Goal: Book appointment/travel/reservation

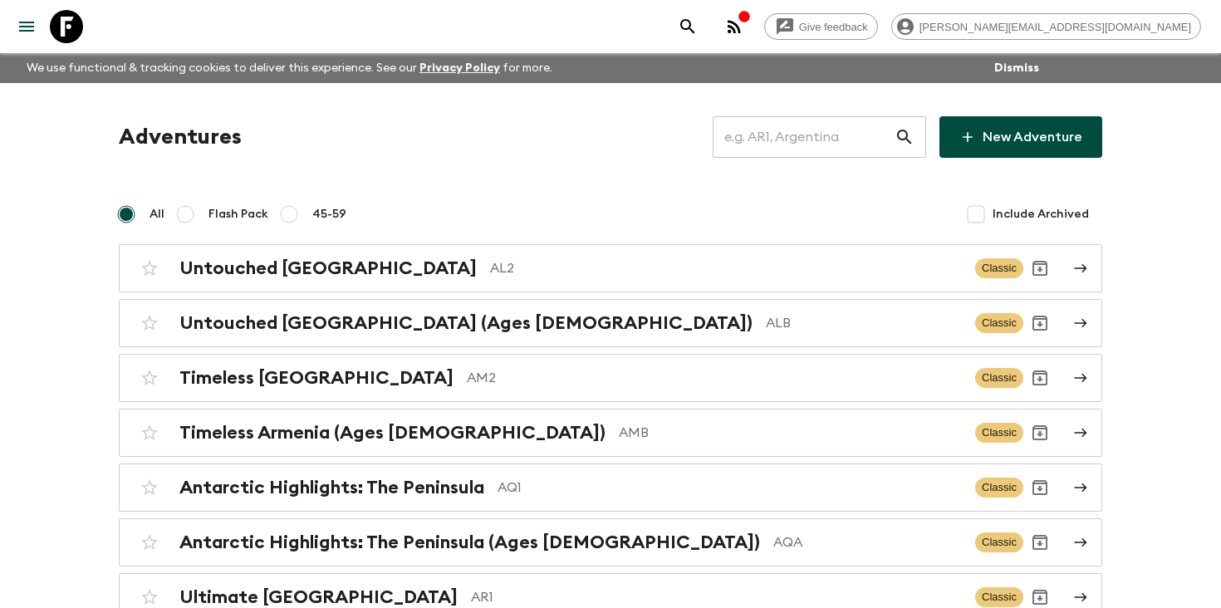
click at [821, 124] on input "text" at bounding box center [804, 137] width 182 height 47
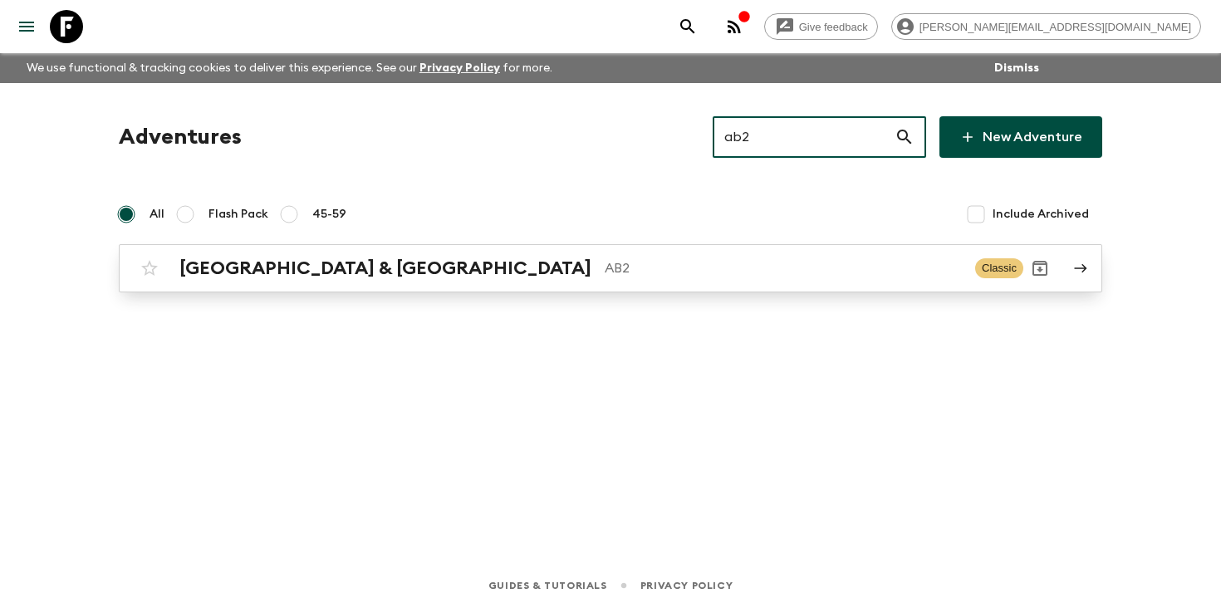
type input "ab2"
click at [299, 264] on h2 "[GEOGRAPHIC_DATA] & [GEOGRAPHIC_DATA]" at bounding box center [385, 269] width 412 height 22
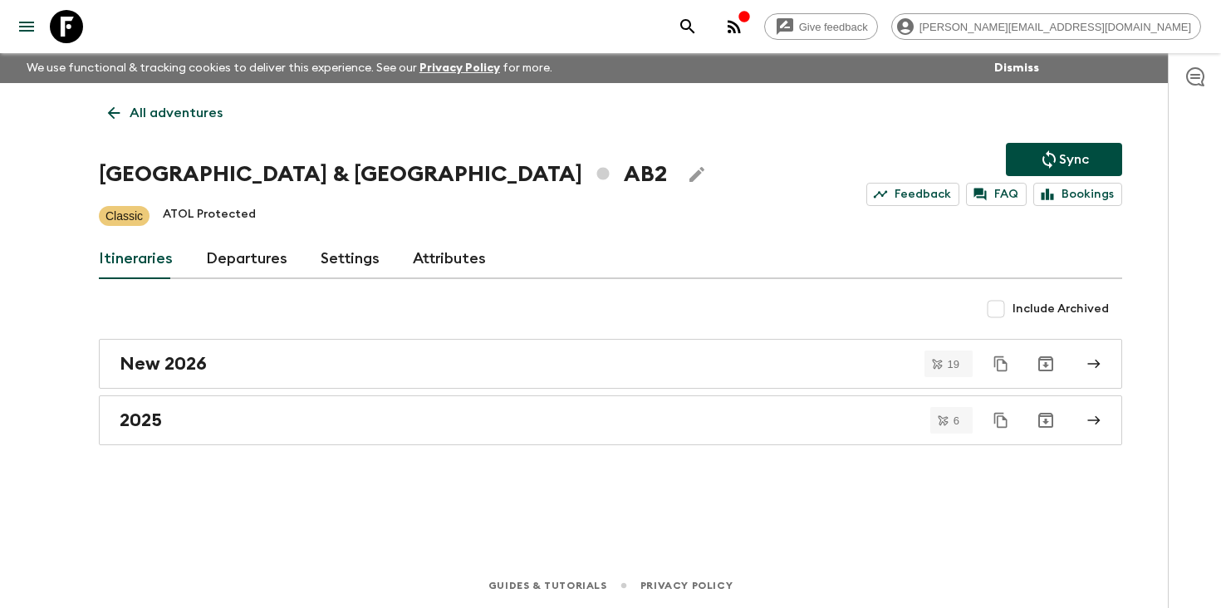
click at [224, 269] on link "Departures" at bounding box center [246, 259] width 81 height 40
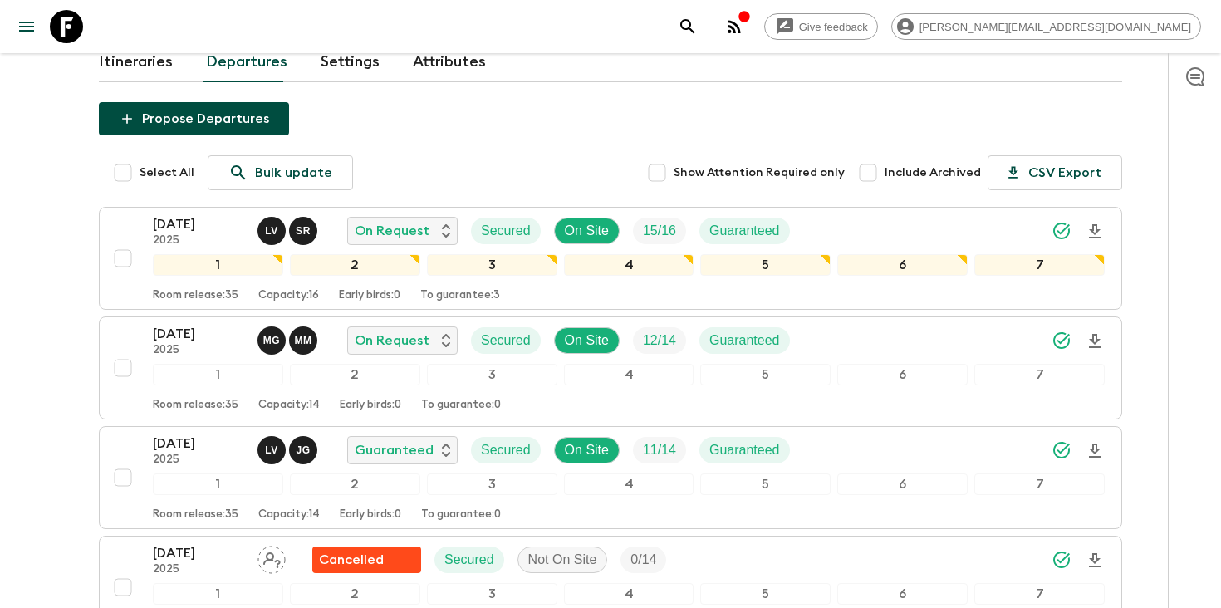
scroll to position [553, 0]
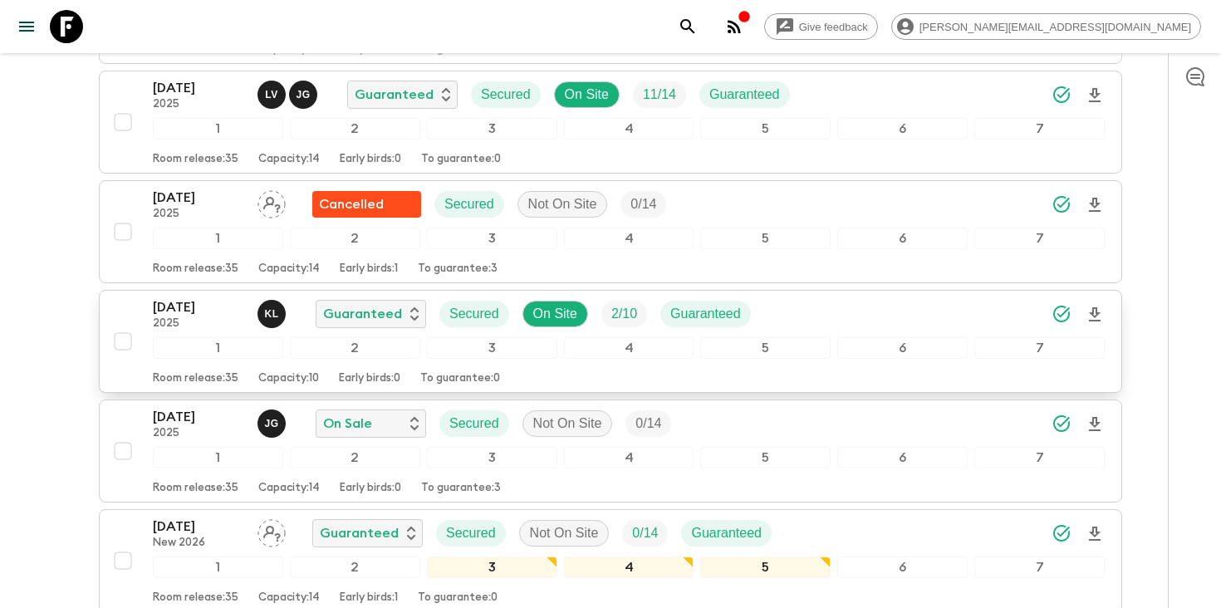
click at [189, 292] on button "[DATE] 2025 K L Guaranteed Secured On Site 2 / 10 Guaranteed 1 2 3 4 5 6 7 Room…" at bounding box center [611, 341] width 1024 height 103
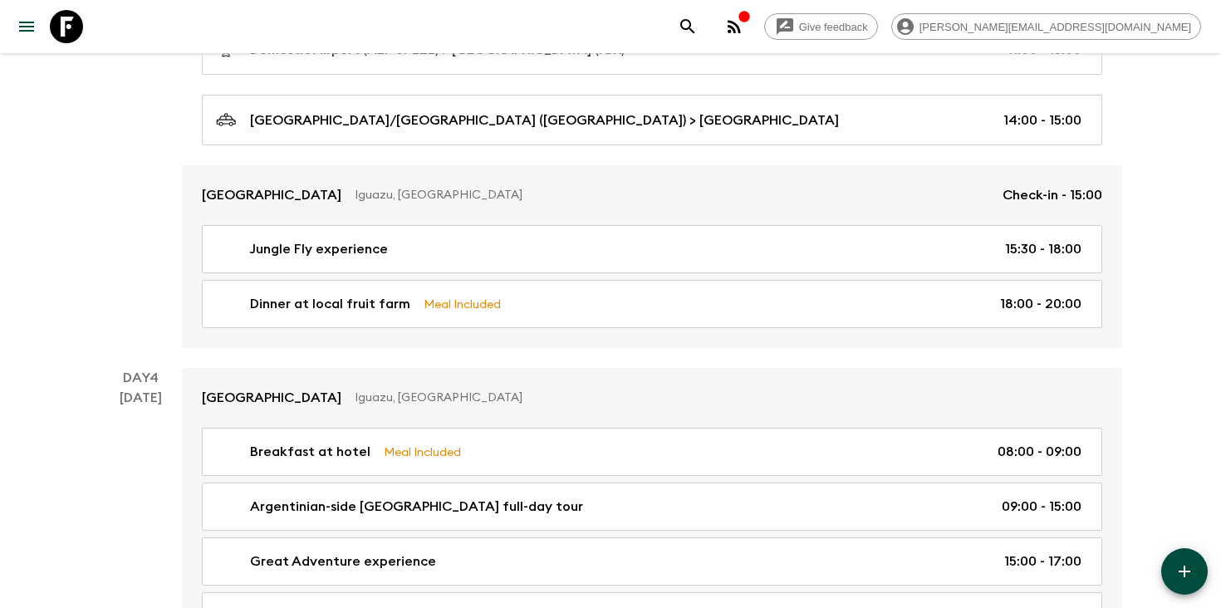
scroll to position [1494, 0]
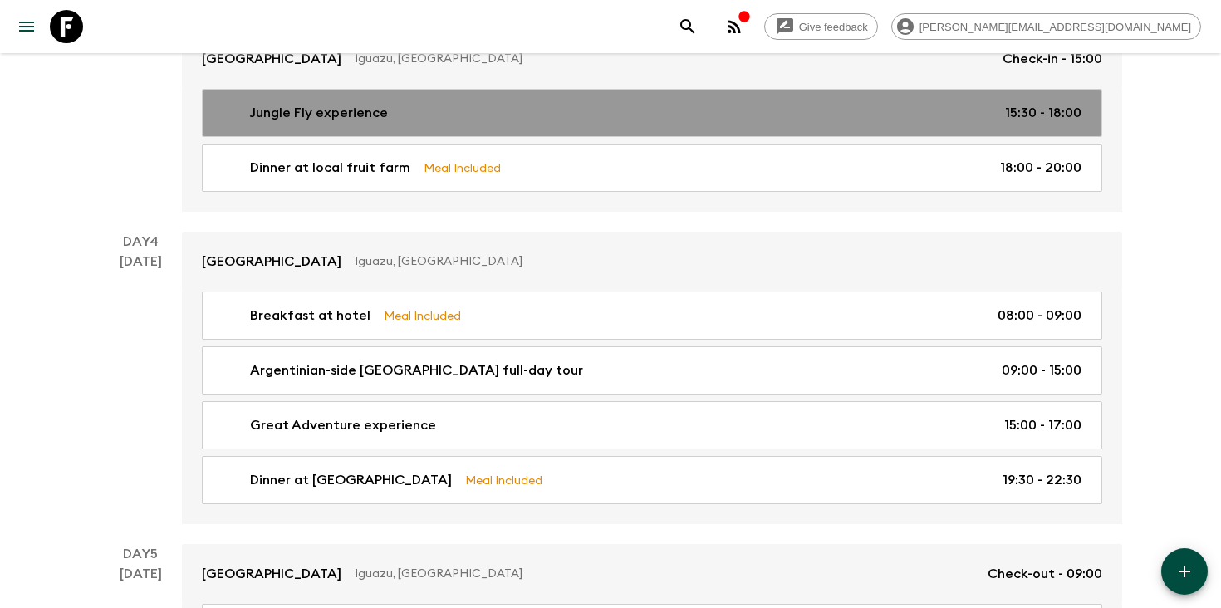
click at [317, 103] on p "Jungle Fly experience" at bounding box center [319, 113] width 138 height 20
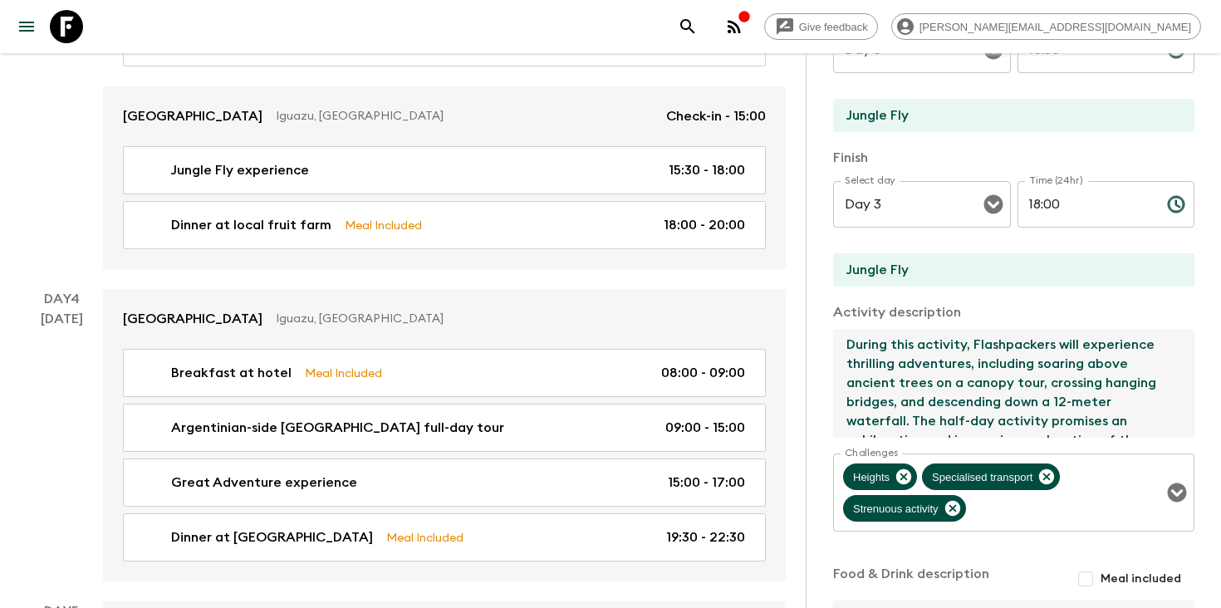
drag, startPoint x: 1160, startPoint y: 425, endPoint x: 851, endPoint y: 324, distance: 325.0
click at [849, 324] on div "Activity description During this activity, Flashpackers will experience thrilli…" at bounding box center [1013, 371] width 361 height 138
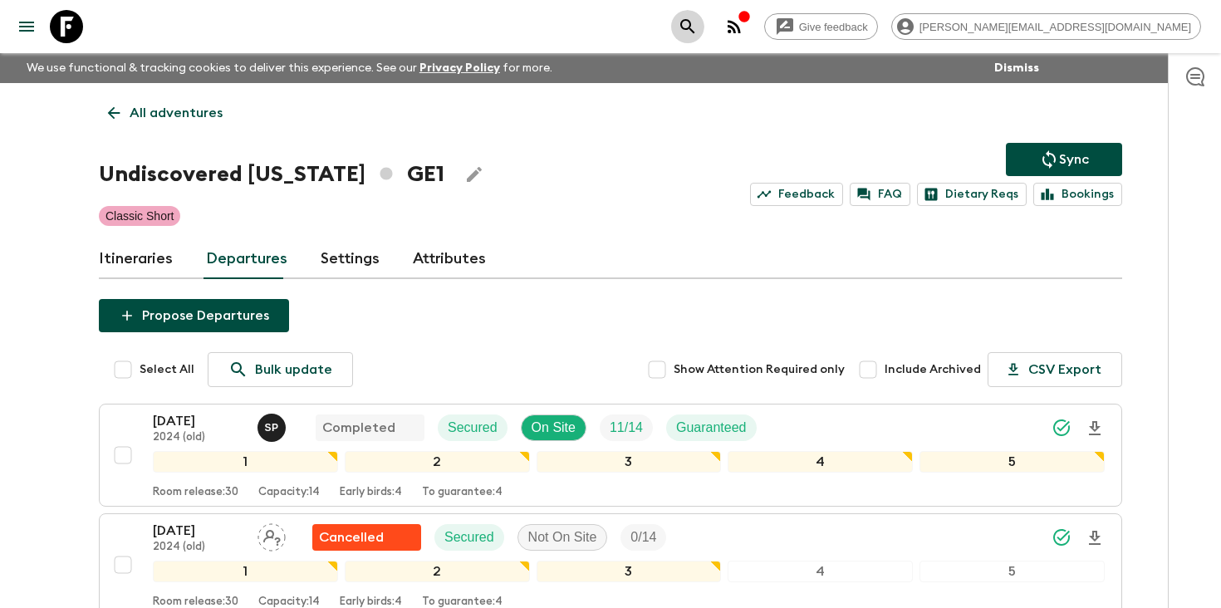
click at [698, 22] on icon "search adventures" at bounding box center [688, 27] width 20 height 20
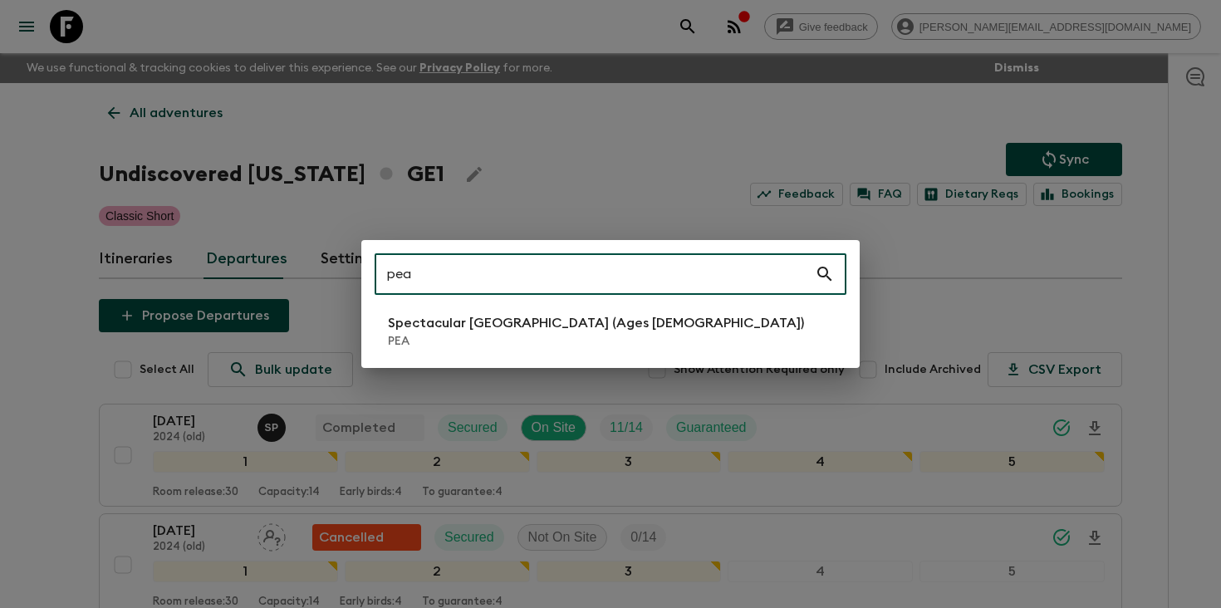
drag, startPoint x: 414, startPoint y: 272, endPoint x: 343, endPoint y: 272, distance: 70.6
click at [344, 272] on div "pea ​ Spectacular Peru (Ages 45-59) PEA" at bounding box center [610, 304] width 1221 height 608
type input "za1"
click at [445, 328] on p "Bucket List [GEOGRAPHIC_DATA]" at bounding box center [495, 323] width 214 height 20
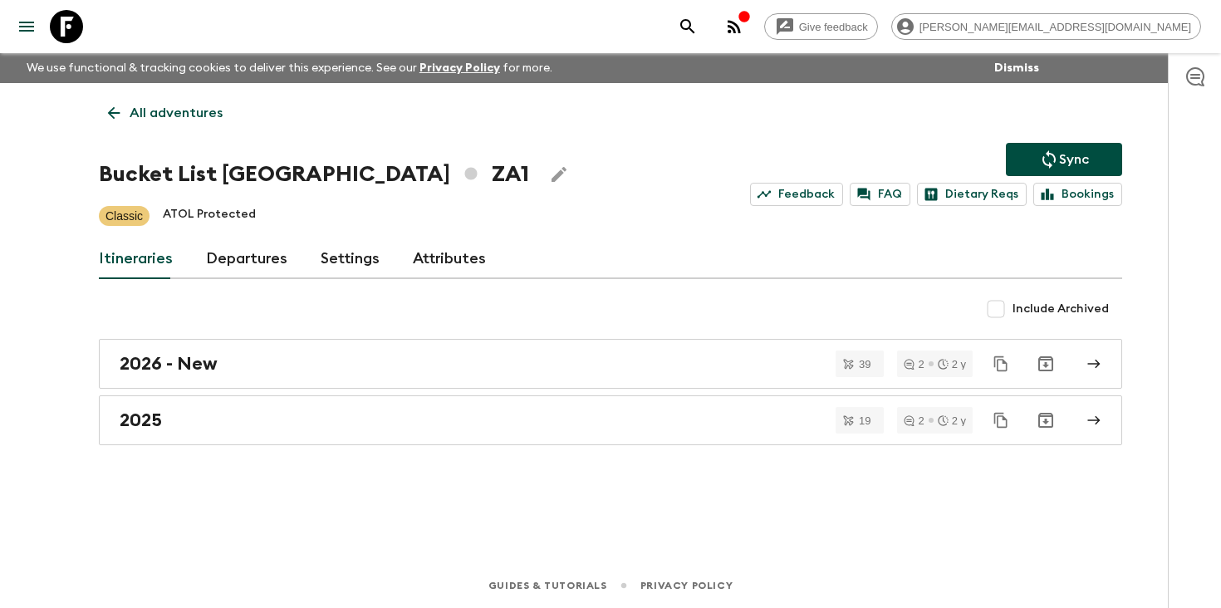
click at [233, 271] on link "Departures" at bounding box center [246, 259] width 81 height 40
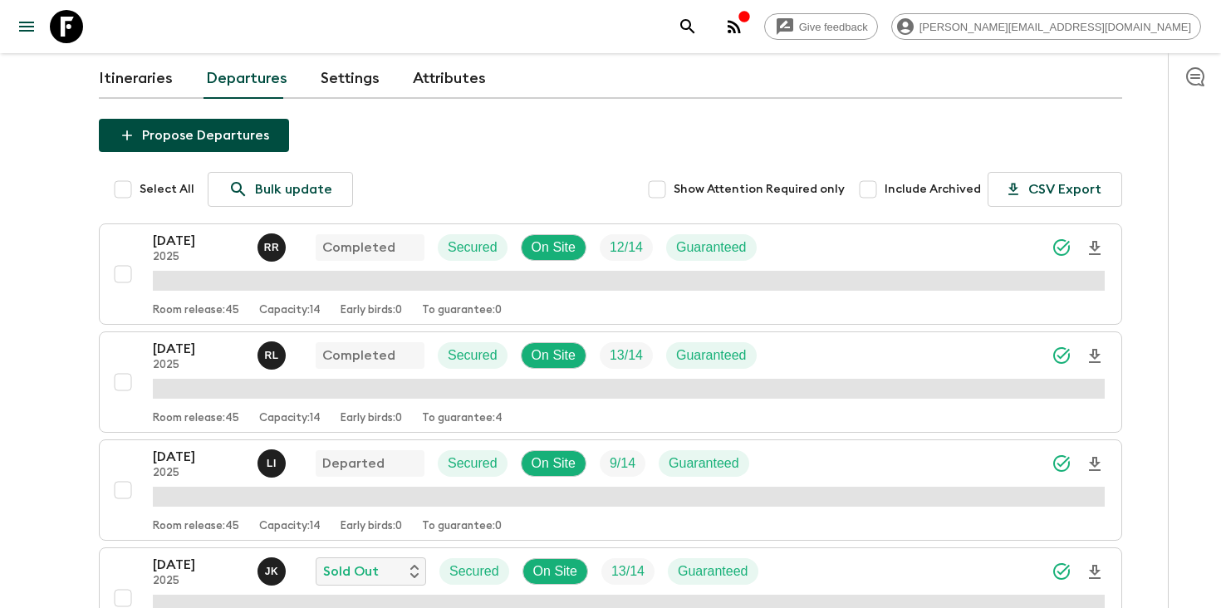
scroll to position [571, 0]
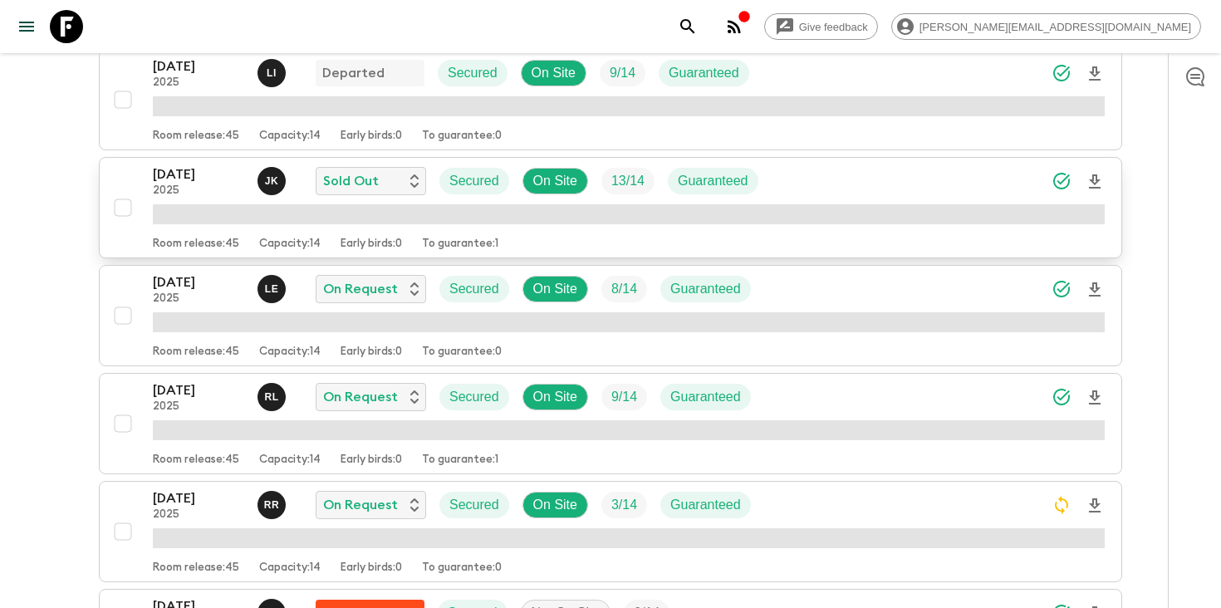
click at [194, 179] on p "28 Sep 2025" at bounding box center [198, 175] width 91 height 20
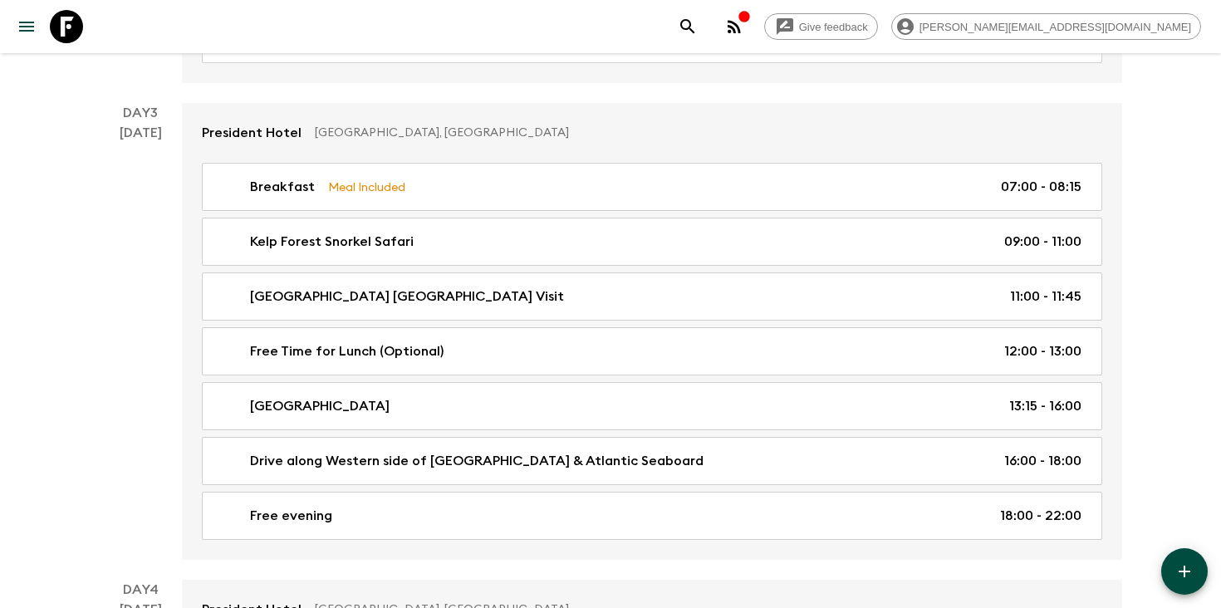
scroll to position [1004, 0]
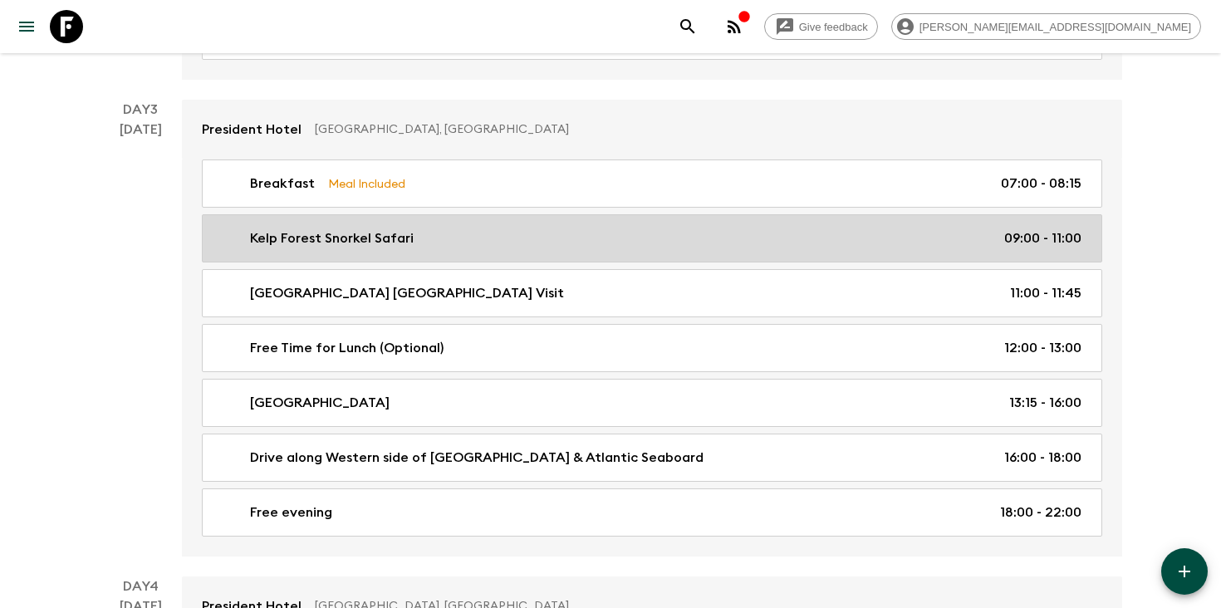
click at [464, 243] on div "Kelp Forest Snorkel Safari 09:00 - 11:00" at bounding box center [649, 239] width 866 height 20
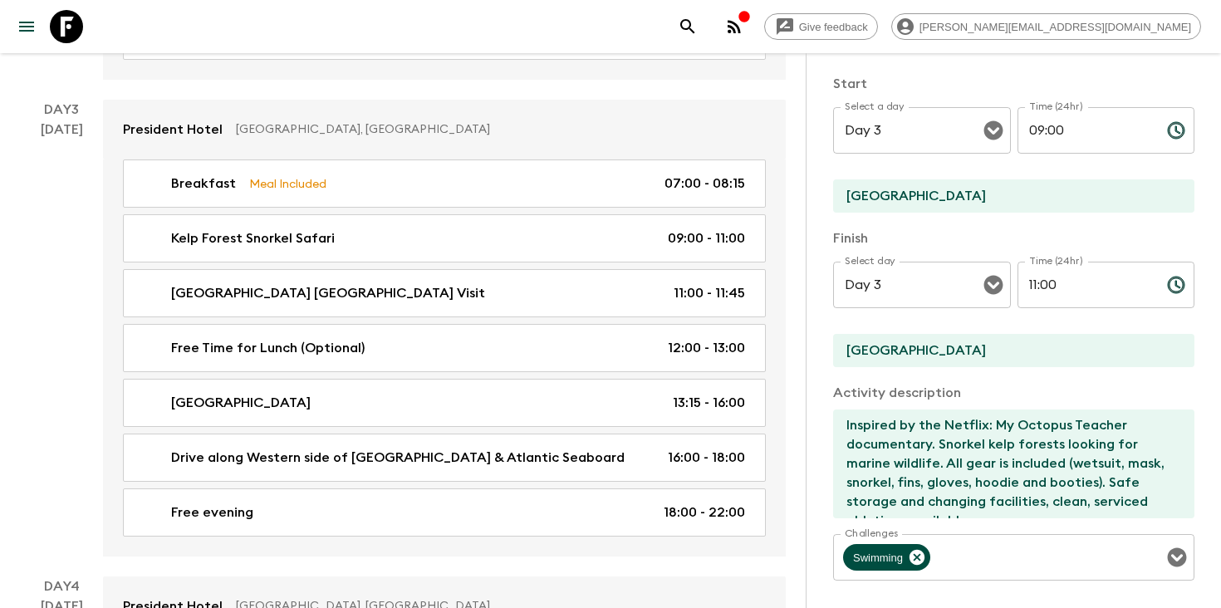
scroll to position [281, 0]
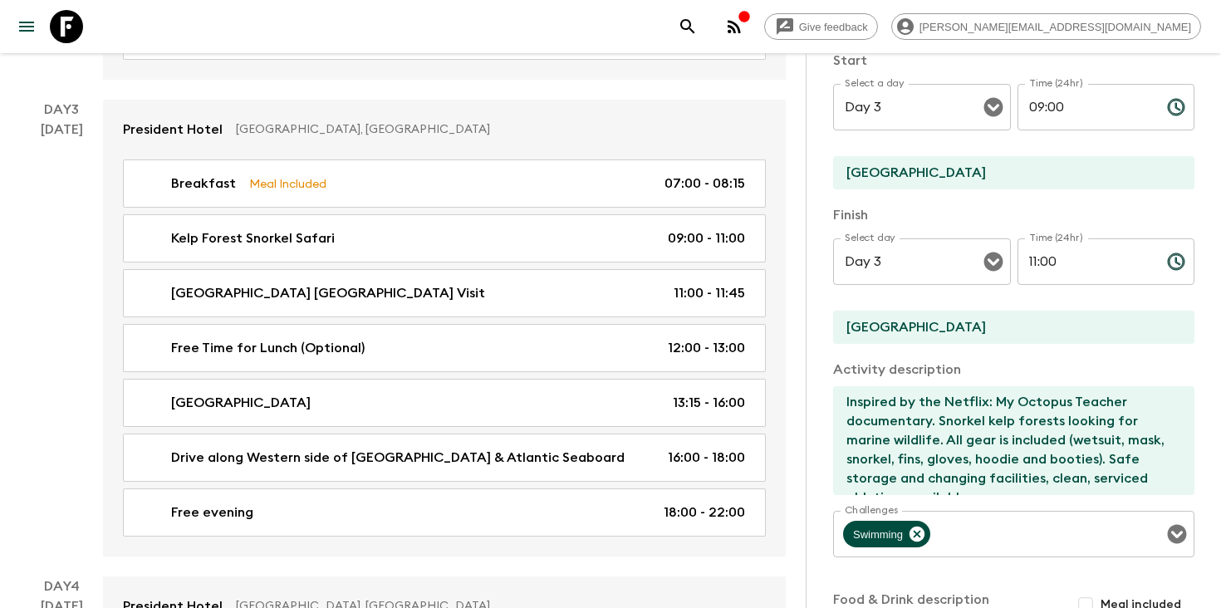
click at [1052, 451] on textarea "Inspired by the Netflix: My Octopus Teacher documentary. Snorkel kelp forests l…" at bounding box center [1007, 440] width 348 height 109
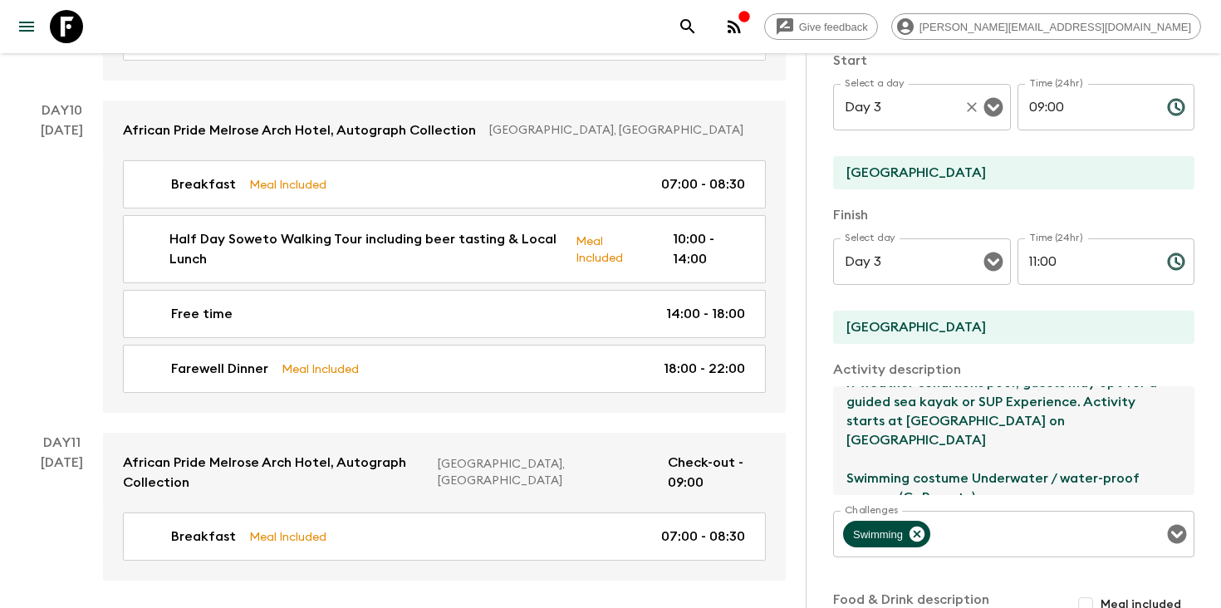
scroll to position [0, 0]
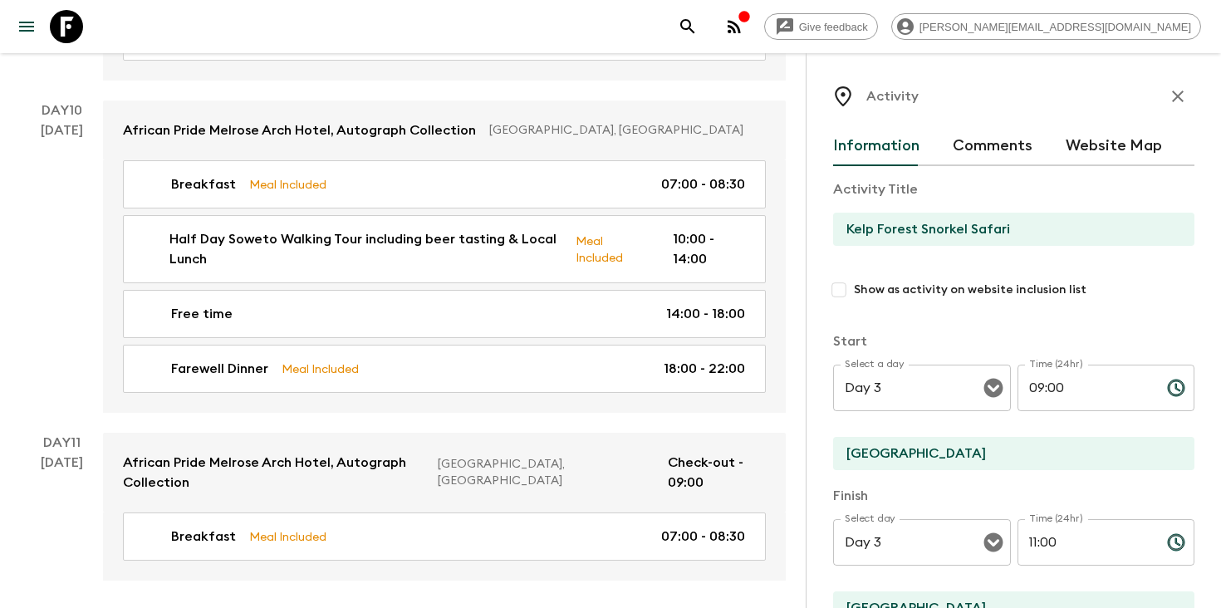
click at [1173, 96] on icon "button" at bounding box center [1178, 96] width 20 height 20
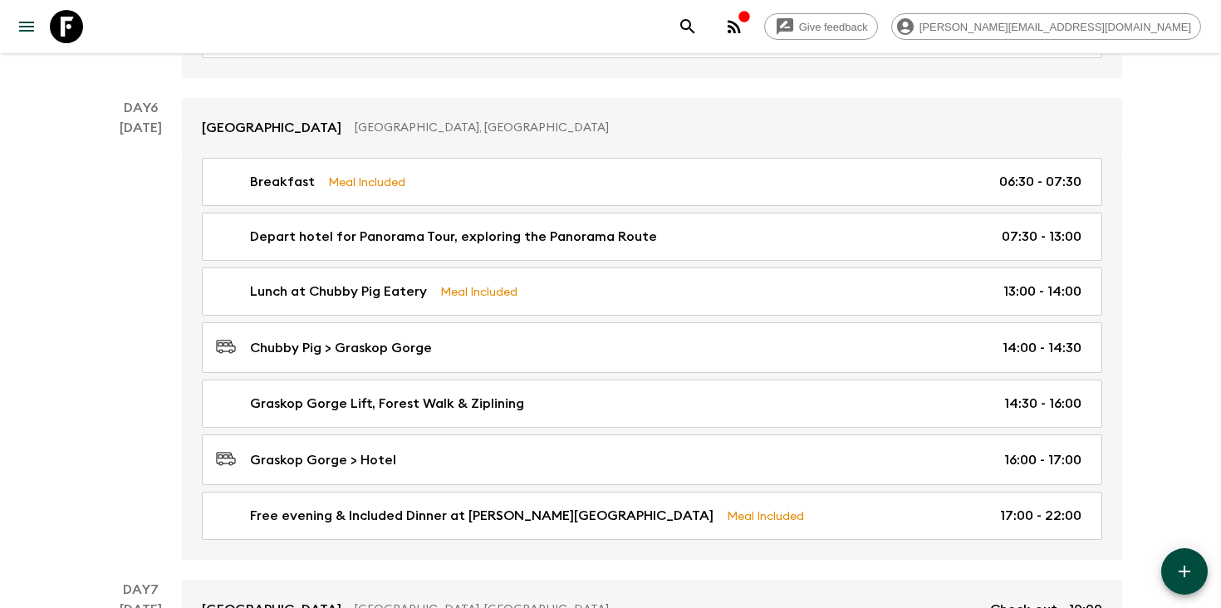
scroll to position [2407, 0]
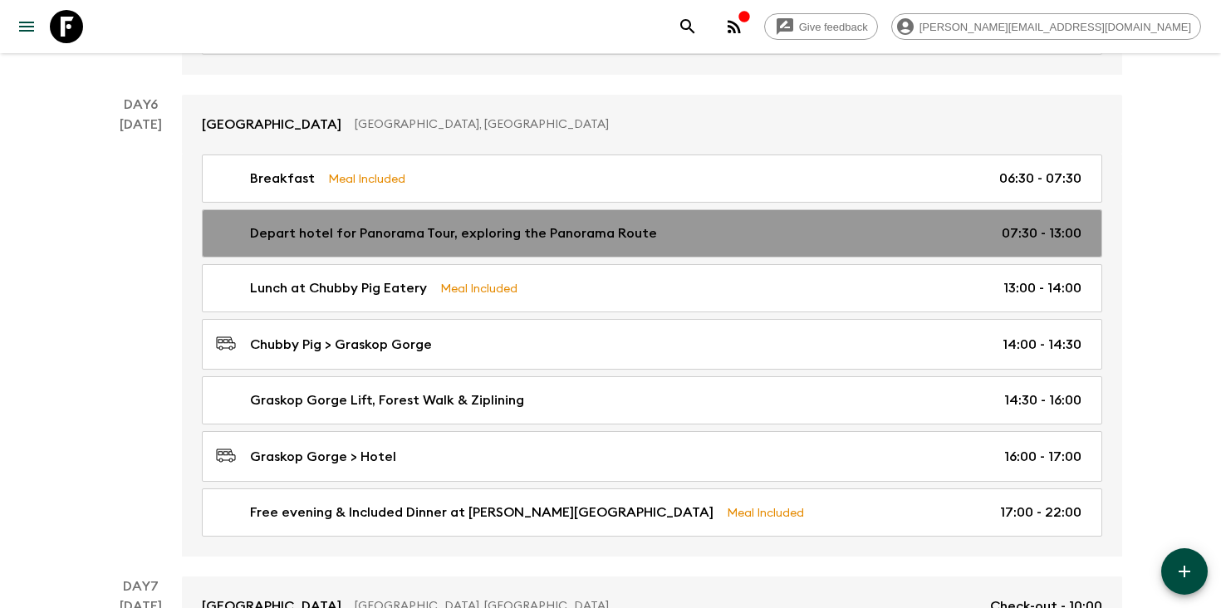
click at [552, 243] on link "Depart hotel for Panorama Tour, exploring the Panorama Route 07:30 - 13:00" at bounding box center [652, 233] width 901 height 48
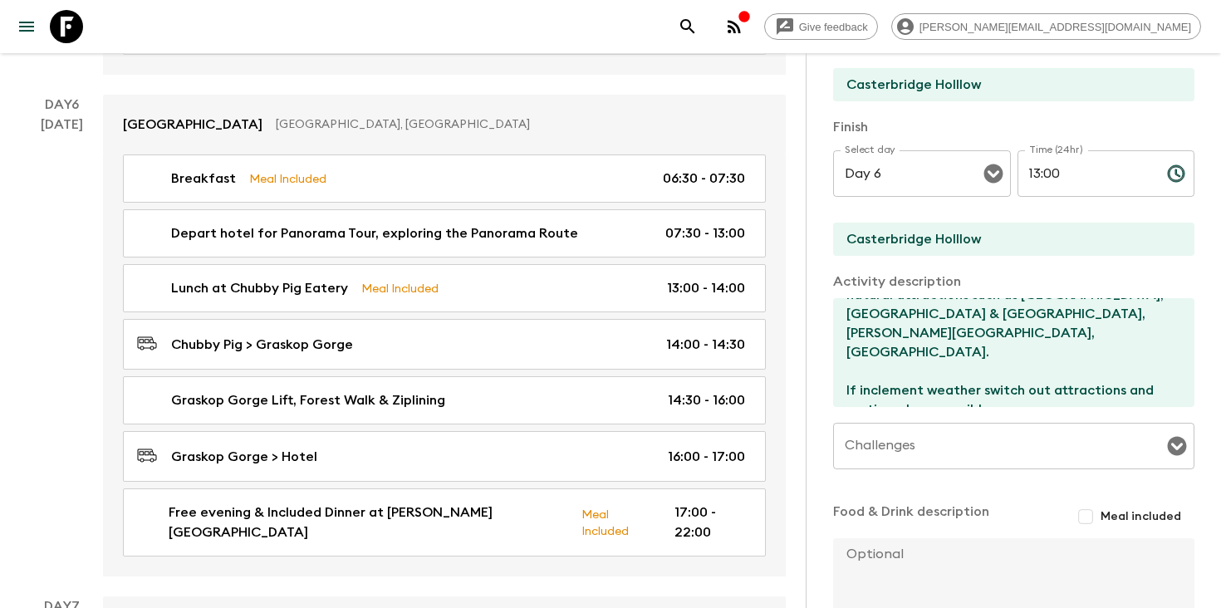
scroll to position [371, 0]
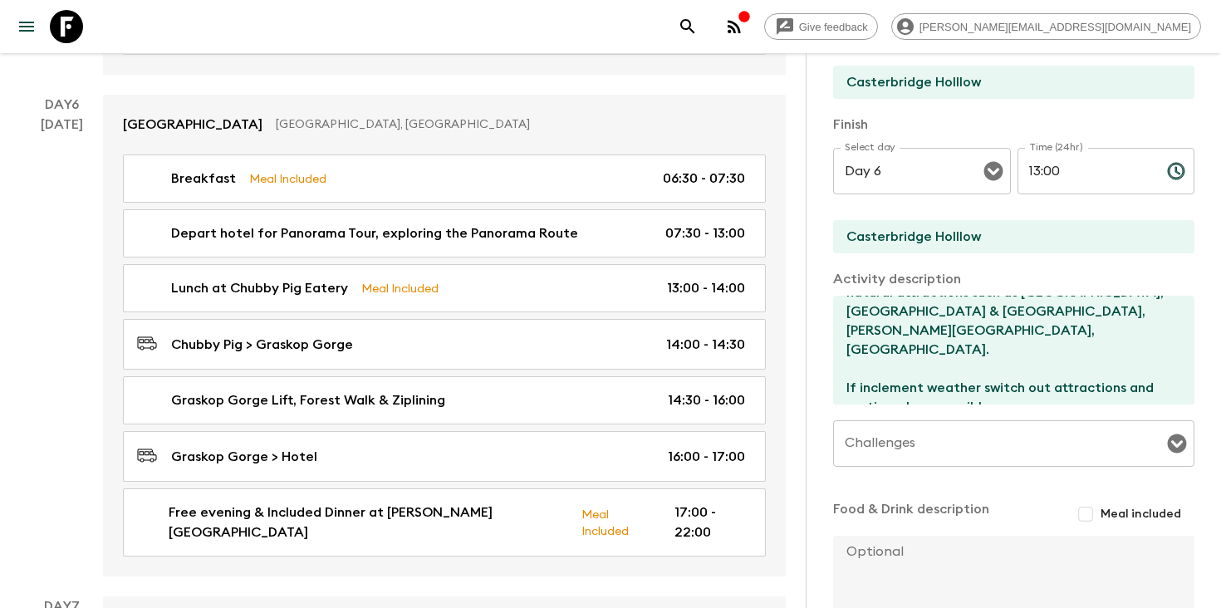
click at [897, 80] on input "Casterbridge Holllow" at bounding box center [1007, 82] width 348 height 33
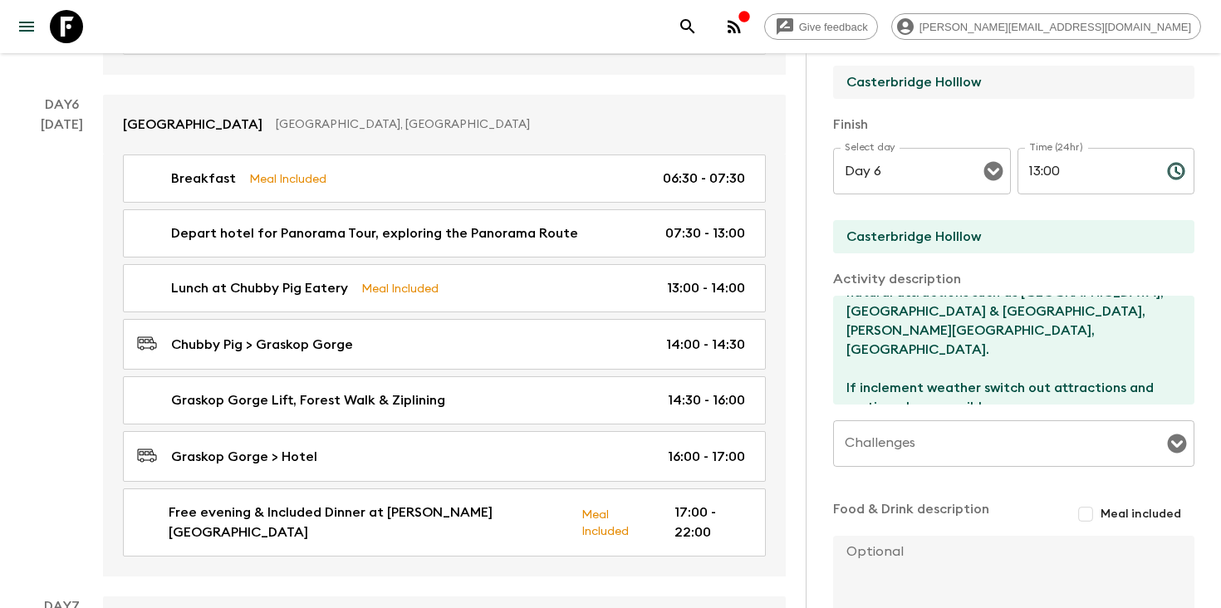
click at [897, 80] on input "Casterbridge Holllow" at bounding box center [1007, 82] width 348 height 33
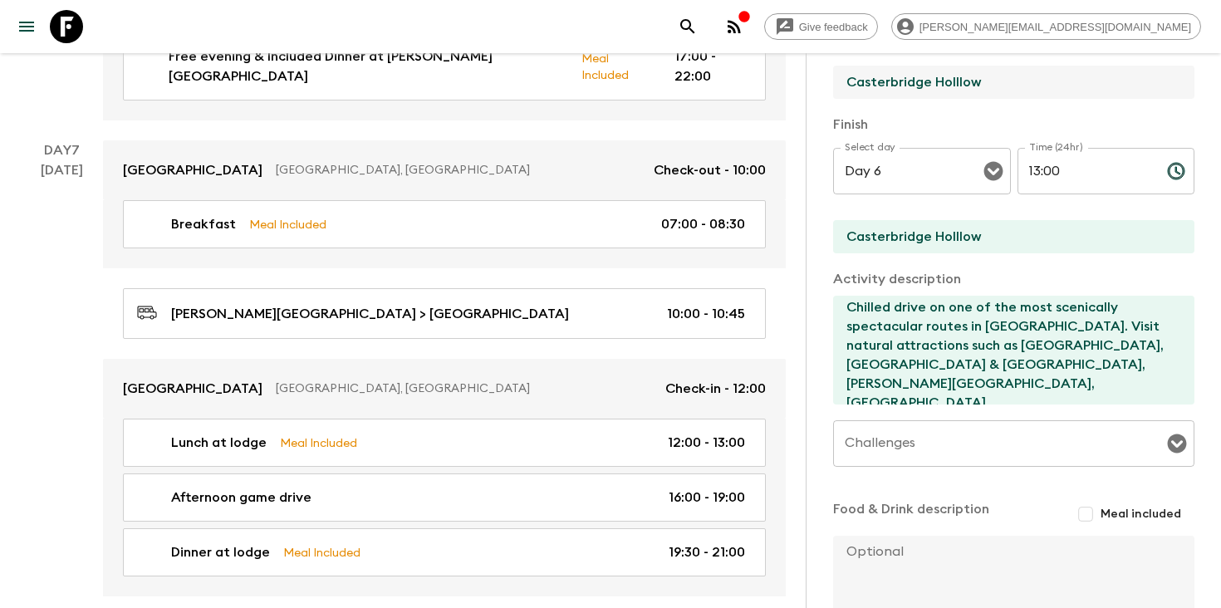
scroll to position [0, 0]
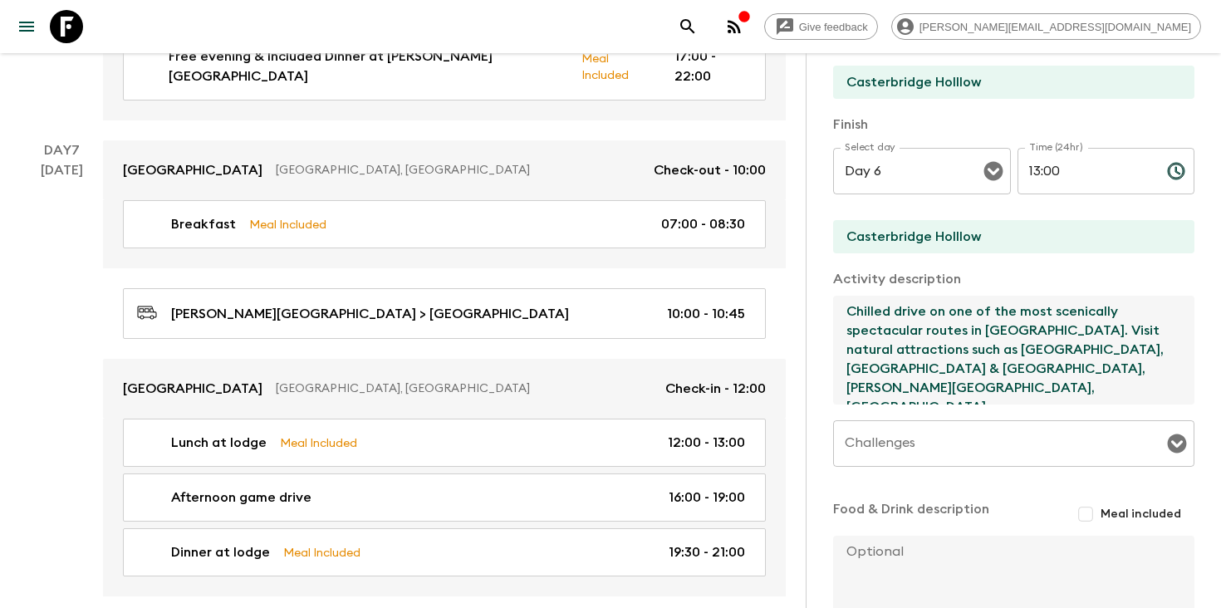
drag, startPoint x: 1070, startPoint y: 331, endPoint x: 1089, endPoint y: 383, distance: 55.4
click at [1089, 383] on textarea "Chilled drive on one of the most scenically spectacular routes in South Africa.…" at bounding box center [1007, 350] width 348 height 109
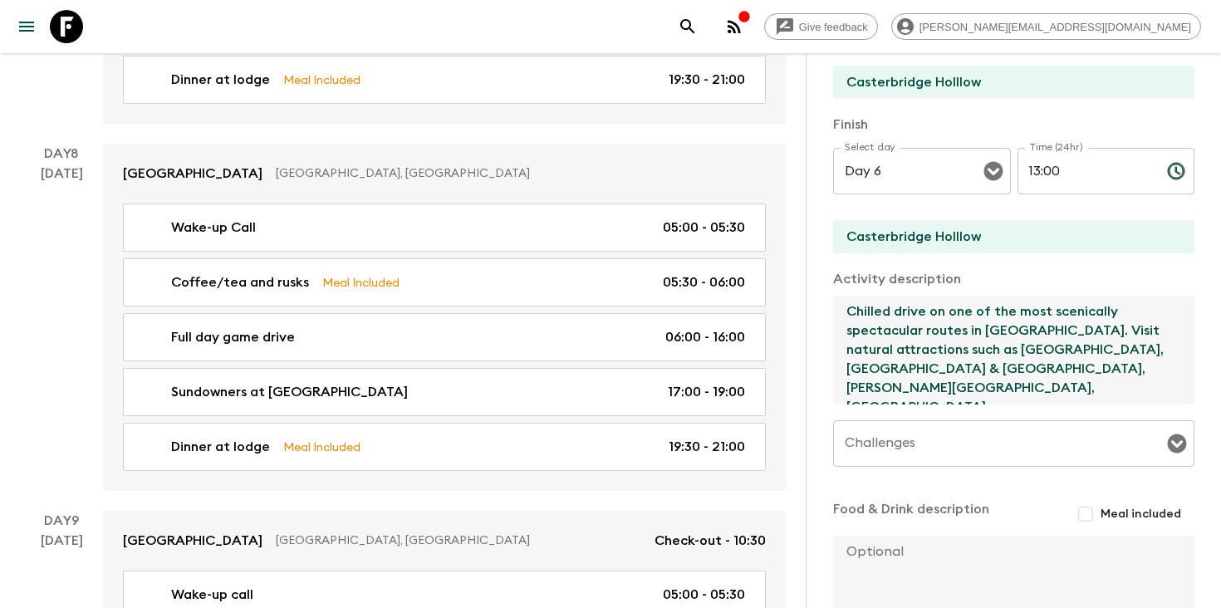
scroll to position [4282, 0]
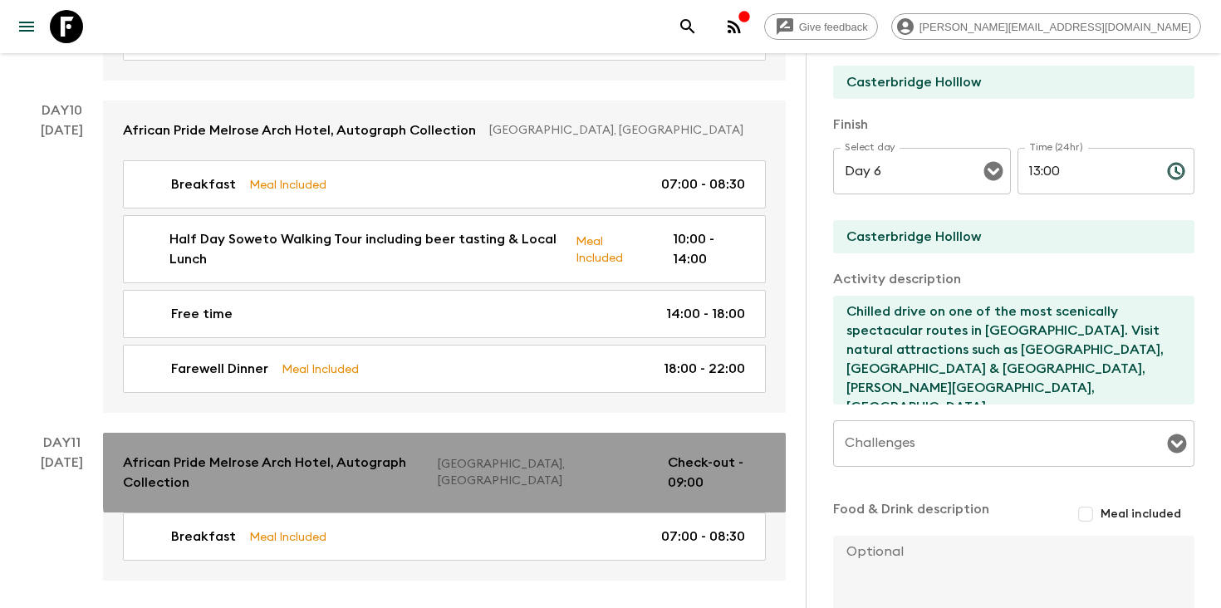
click at [596, 456] on p "Sandton, South Africa" at bounding box center [546, 472] width 217 height 33
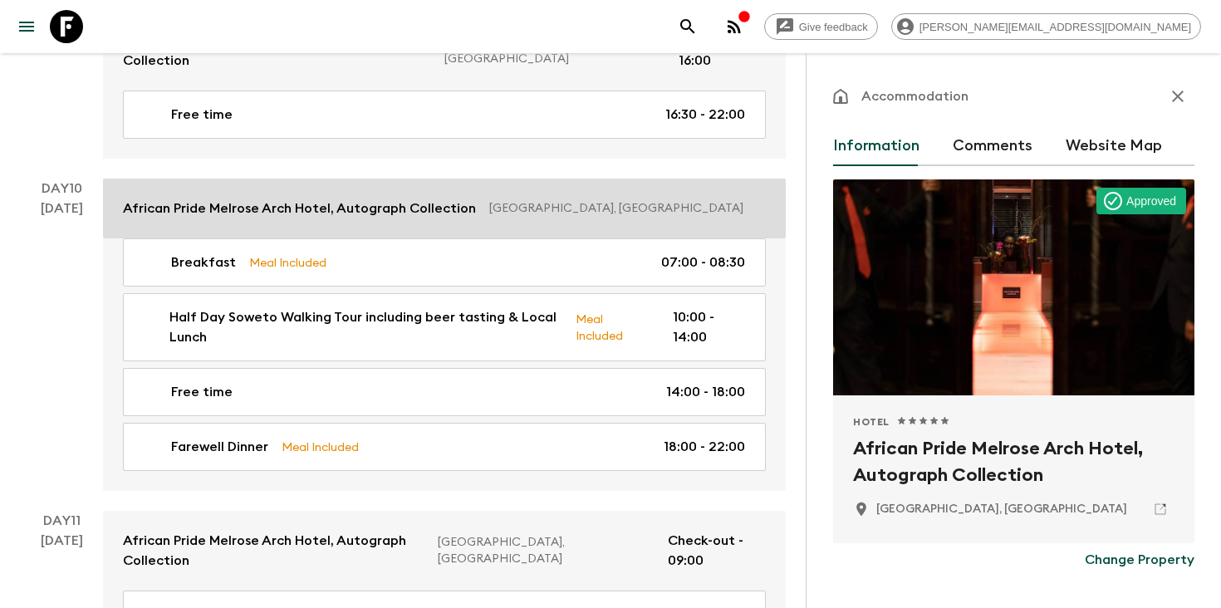
scroll to position [4205, 0]
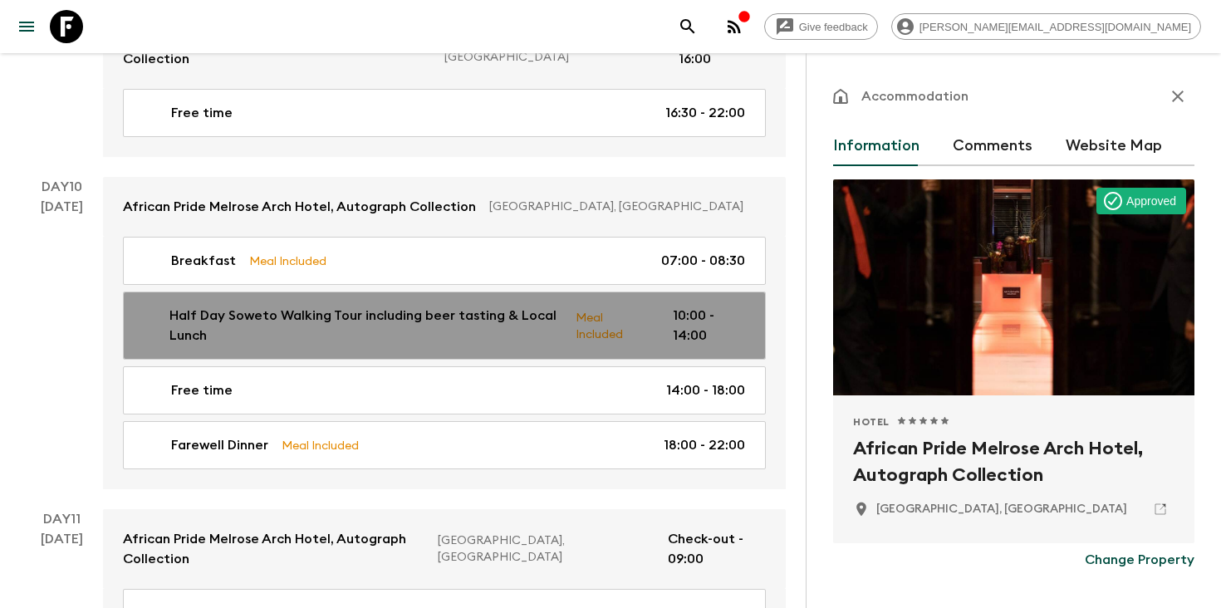
click at [504, 306] on p "Half Day Soweto Walking Tour including beer tasting & Local Lunch" at bounding box center [366, 326] width 393 height 40
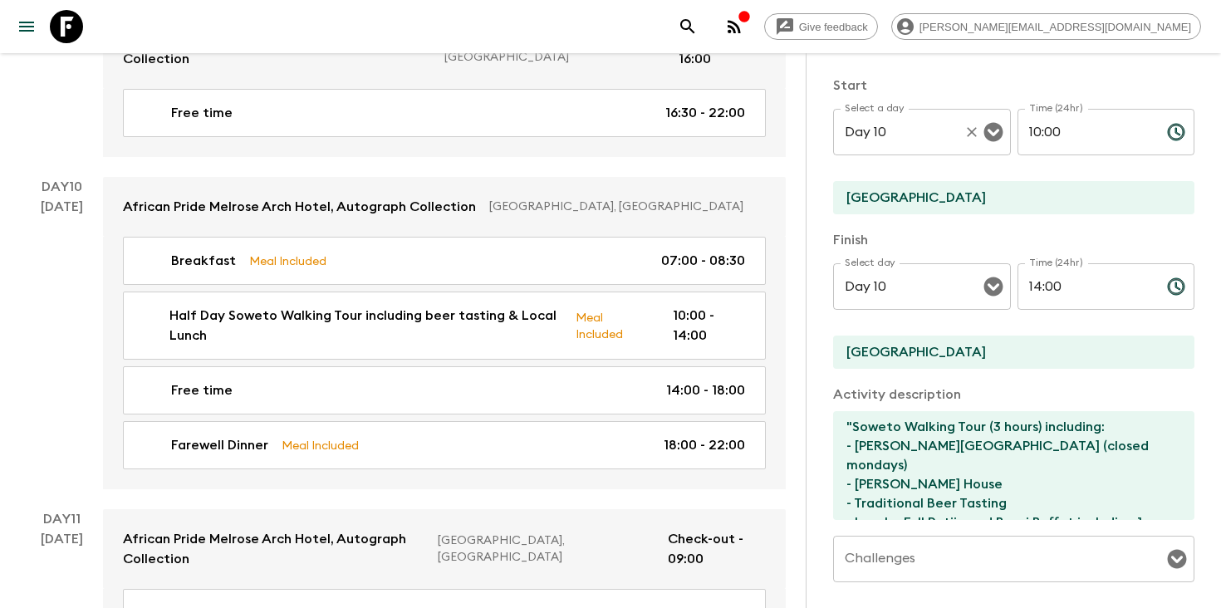
scroll to position [306, 0]
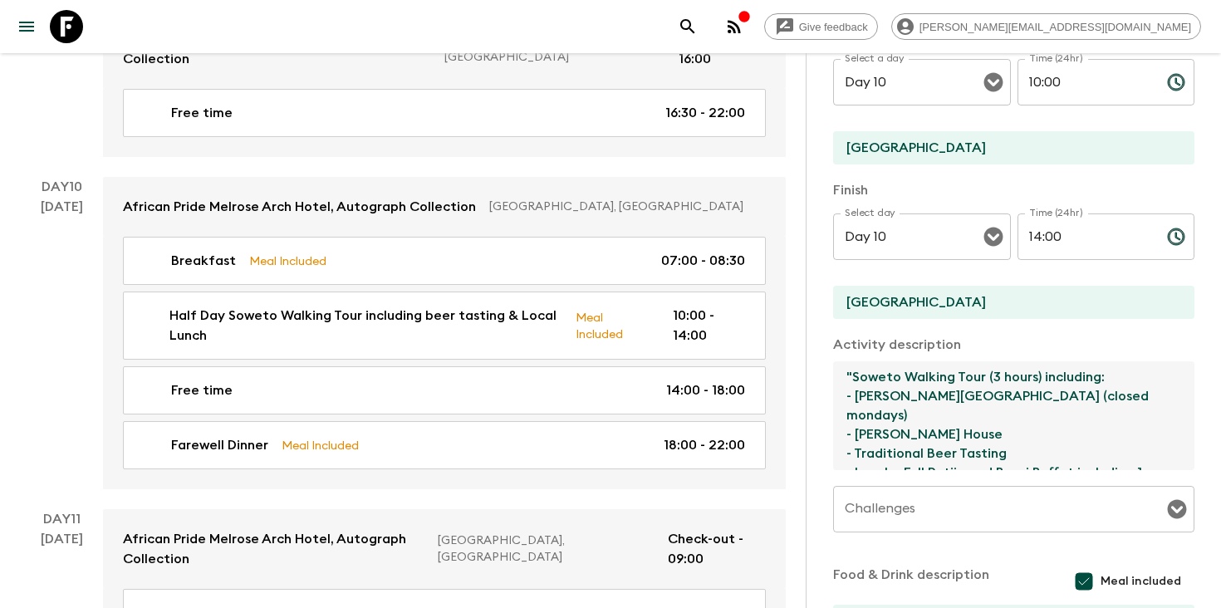
click at [1032, 429] on textarea ""Soweto Walking Tour (3 hours) including: - Hector Pieterson Memorial & Museum …" at bounding box center [1007, 415] width 348 height 109
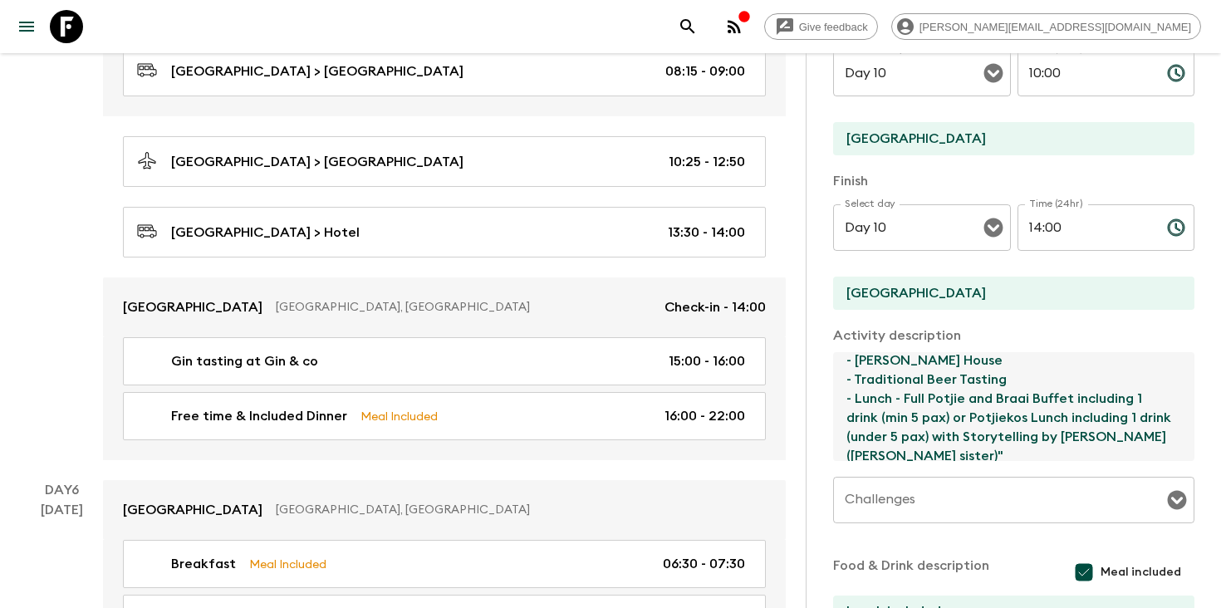
scroll to position [2288, 0]
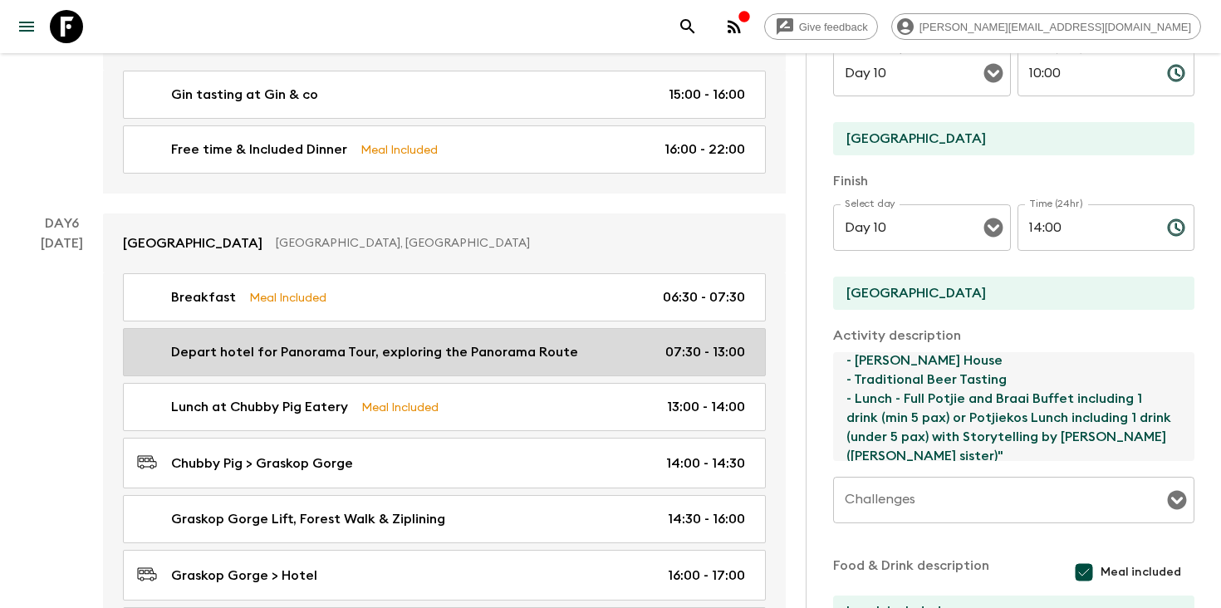
click at [592, 344] on div "Depart hotel for Panorama Tour, exploring the Panorama Route 07:30 - 13:00" at bounding box center [441, 352] width 608 height 20
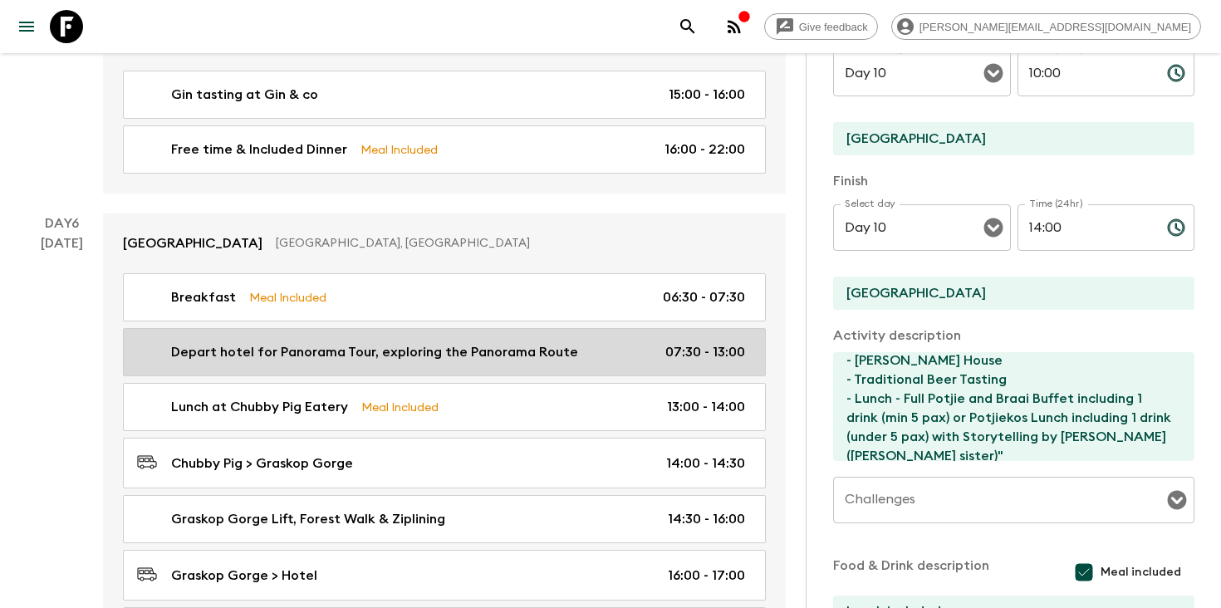
type input "Depart hotel for Panorama Tour, exploring the Panorama Route"
type input "Casterbridge Holllow"
type textarea "Chilled drive on one of the most scenically spectacular routes in South Africa.…"
checkbox input "false"
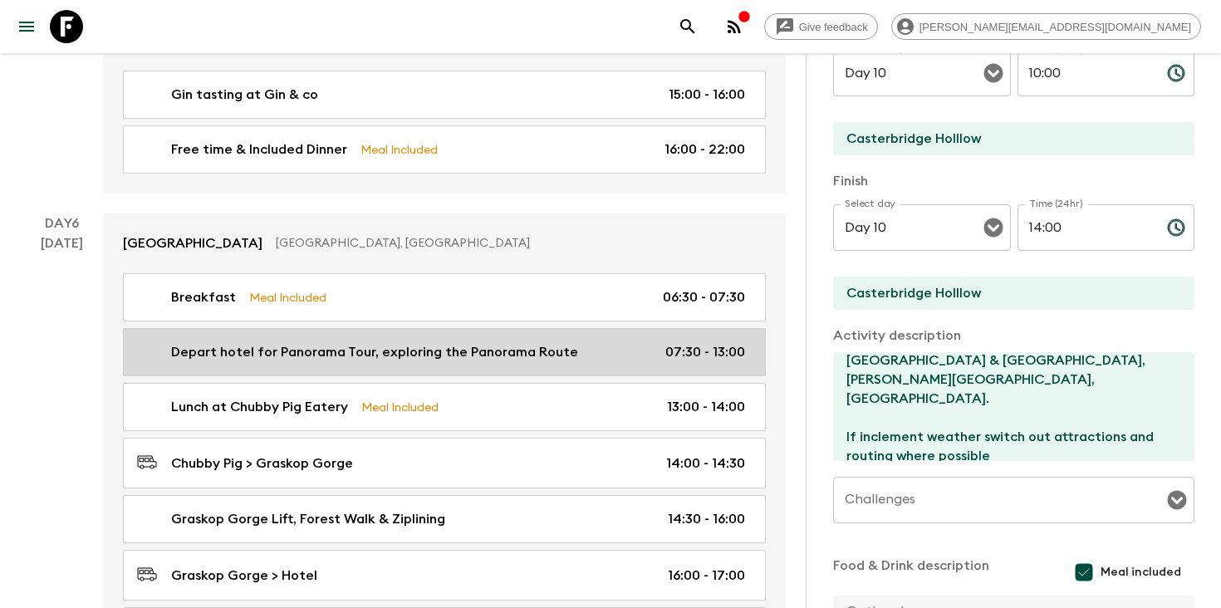
type input "Day 6"
type input "07:30"
type input "Day 6"
type input "13:00"
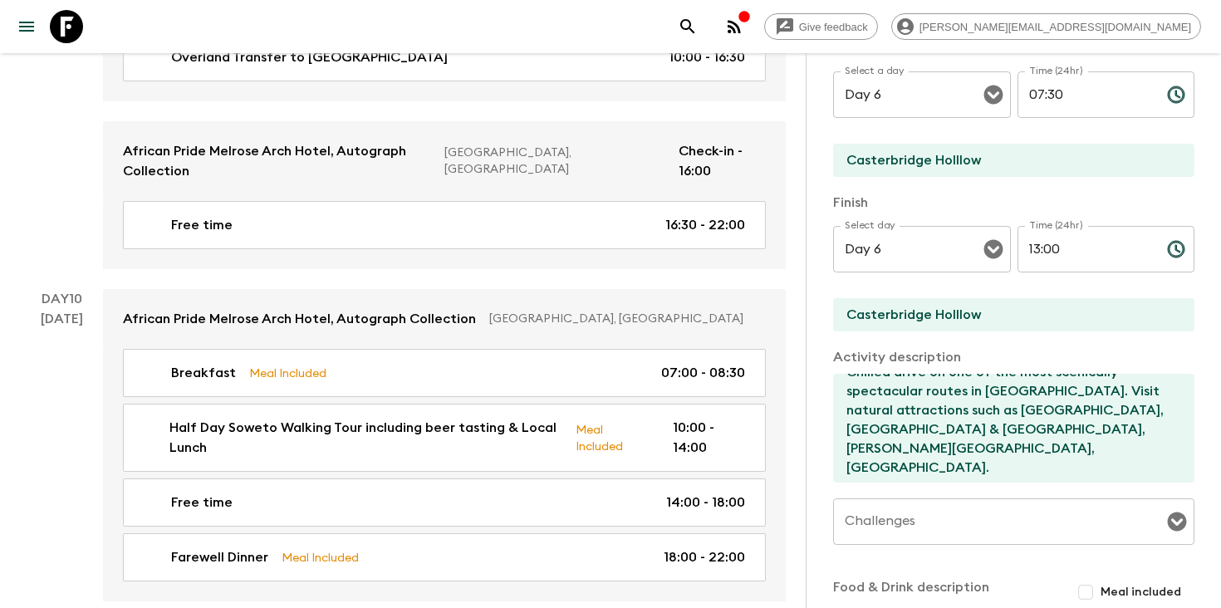
scroll to position [4118, 0]
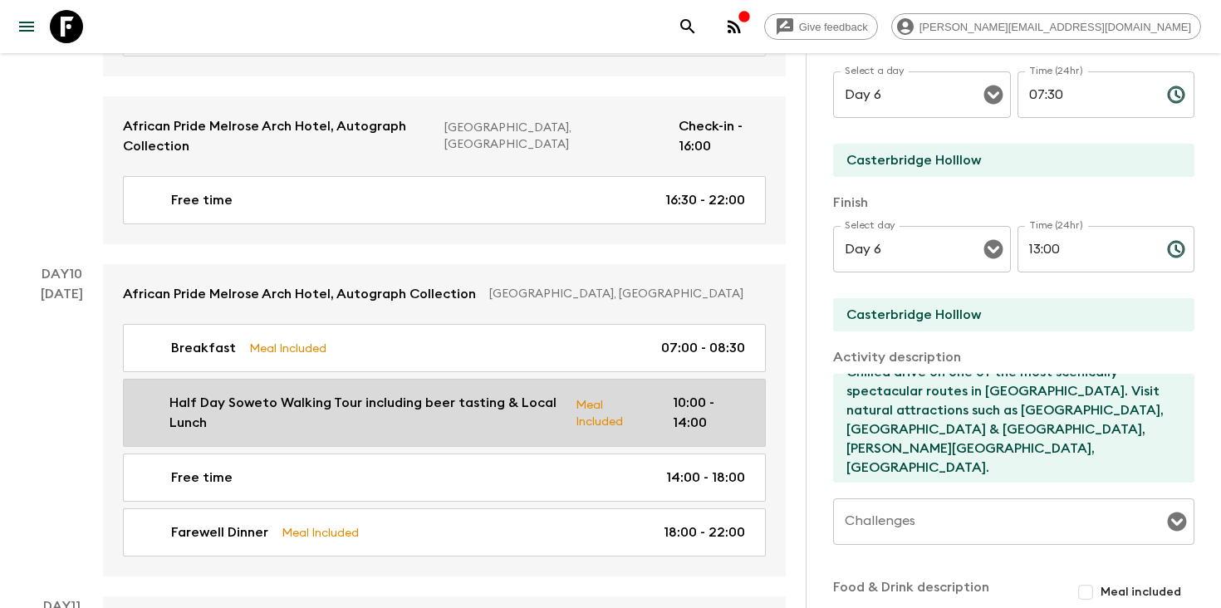
click at [471, 393] on p "Half Day Soweto Walking Tour including beer tasting & Local Lunch" at bounding box center [366, 413] width 393 height 40
type input "Half Day Soweto Walking Tour including beer tasting & Local Lunch"
type input "Johannesburg"
type textarea ""Soweto Walking Tour (3 hours) including: - Hector Pieterson Memorial & Museum …"
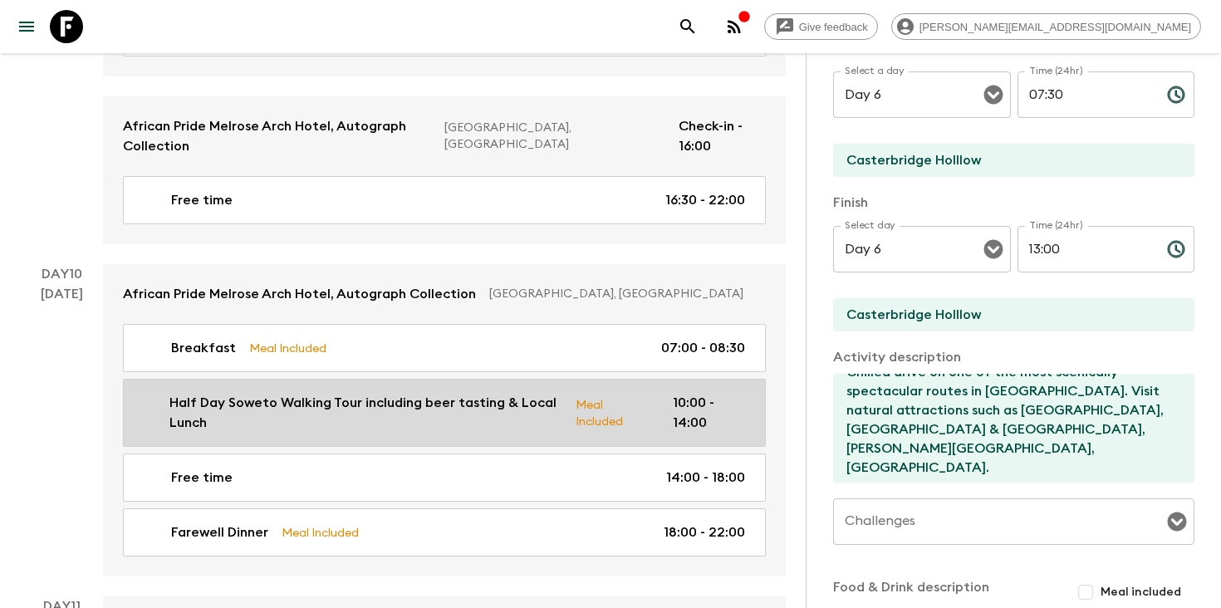
checkbox input "true"
type textarea "Lunch included"
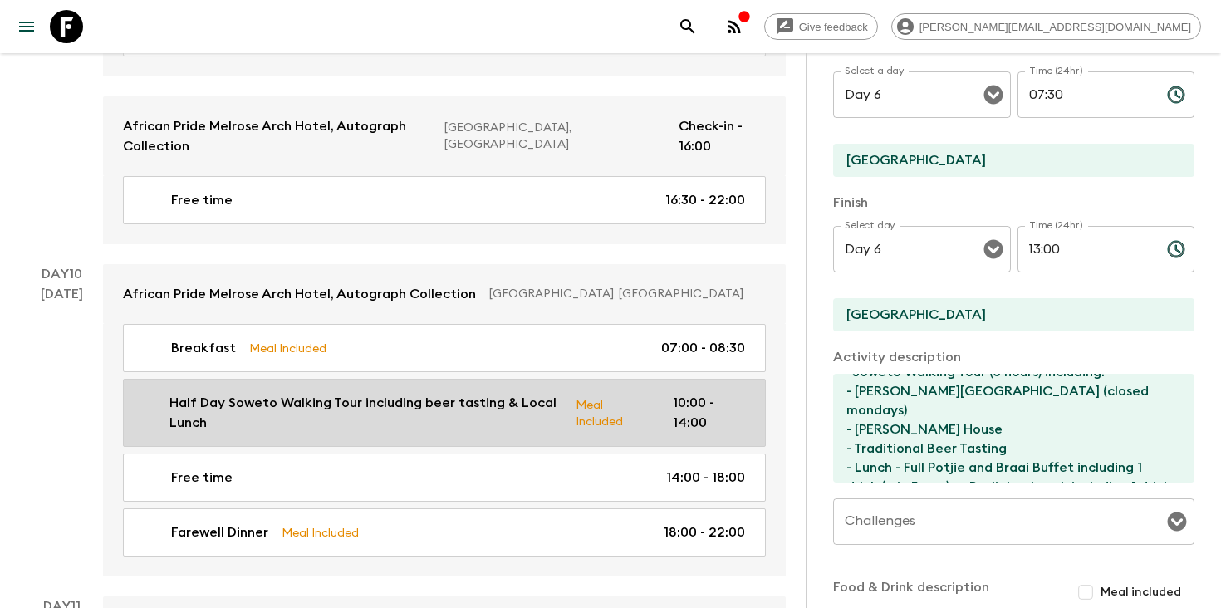
type input "Day 10"
type input "10:00"
type input "Day 10"
type input "14:00"
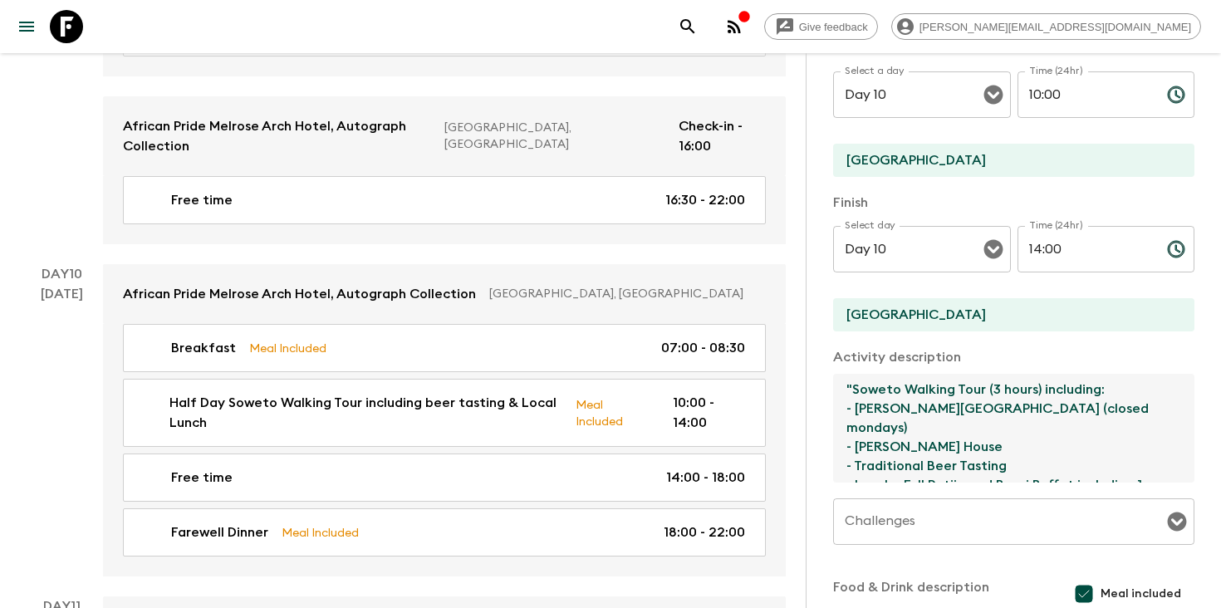
drag, startPoint x: 1089, startPoint y: 406, endPoint x: 855, endPoint y: 404, distance: 234.3
click at [855, 404] on textarea ""Soweto Walking Tour (3 hours) including: - Hector Pieterson Memorial & Museum …" at bounding box center [1007, 428] width 348 height 109
drag, startPoint x: 961, startPoint y: 450, endPoint x: 854, endPoint y: 447, distance: 107.2
click at [854, 447] on textarea ""Soweto Walking Tour (3 hours) including: - Hector Pieterson Memorial & Museum …" at bounding box center [1007, 428] width 348 height 109
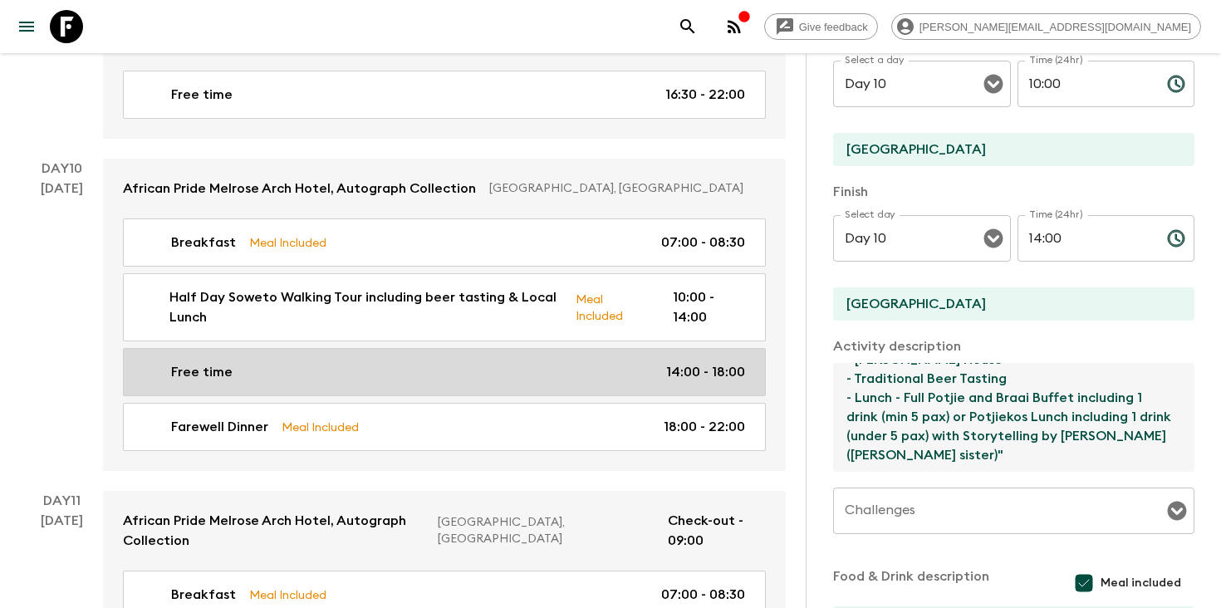
scroll to position [4222, 0]
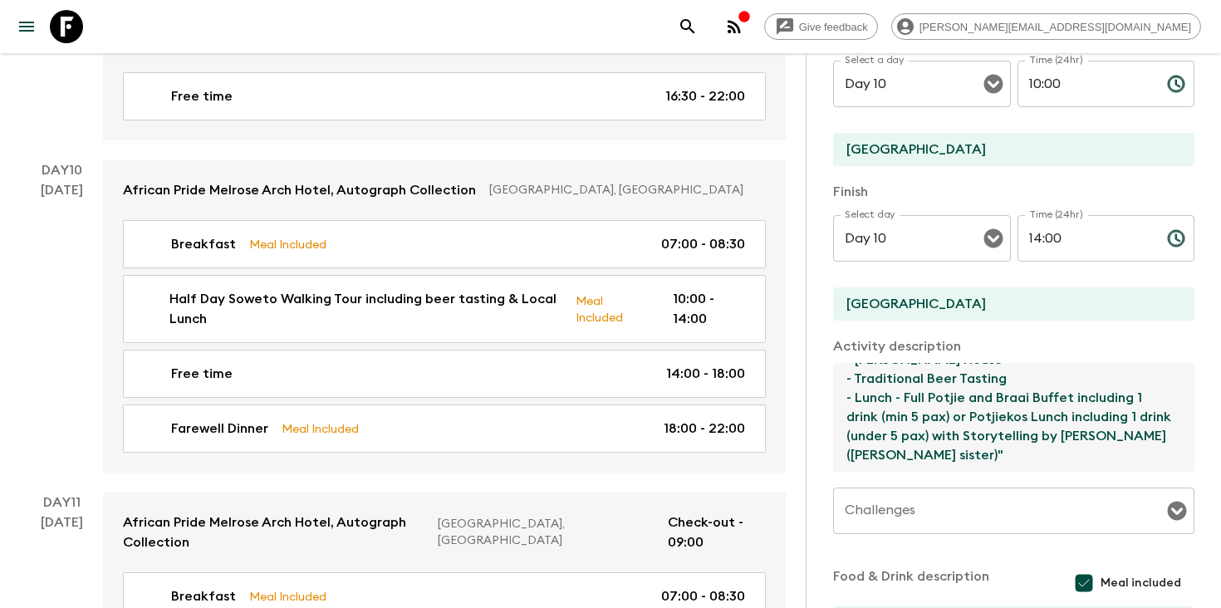
click at [695, 23] on icon "search adventures" at bounding box center [688, 26] width 14 height 14
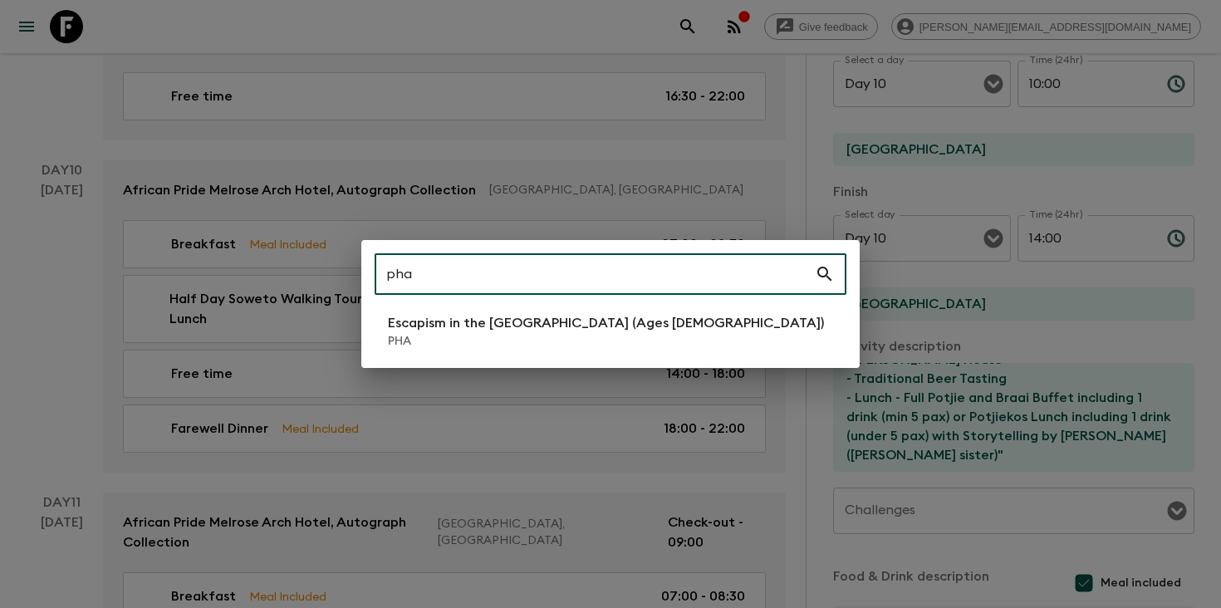
type input "pha"
click at [597, 332] on p "Escapism in the [GEOGRAPHIC_DATA] (Ages [DEMOGRAPHIC_DATA])" at bounding box center [606, 323] width 436 height 20
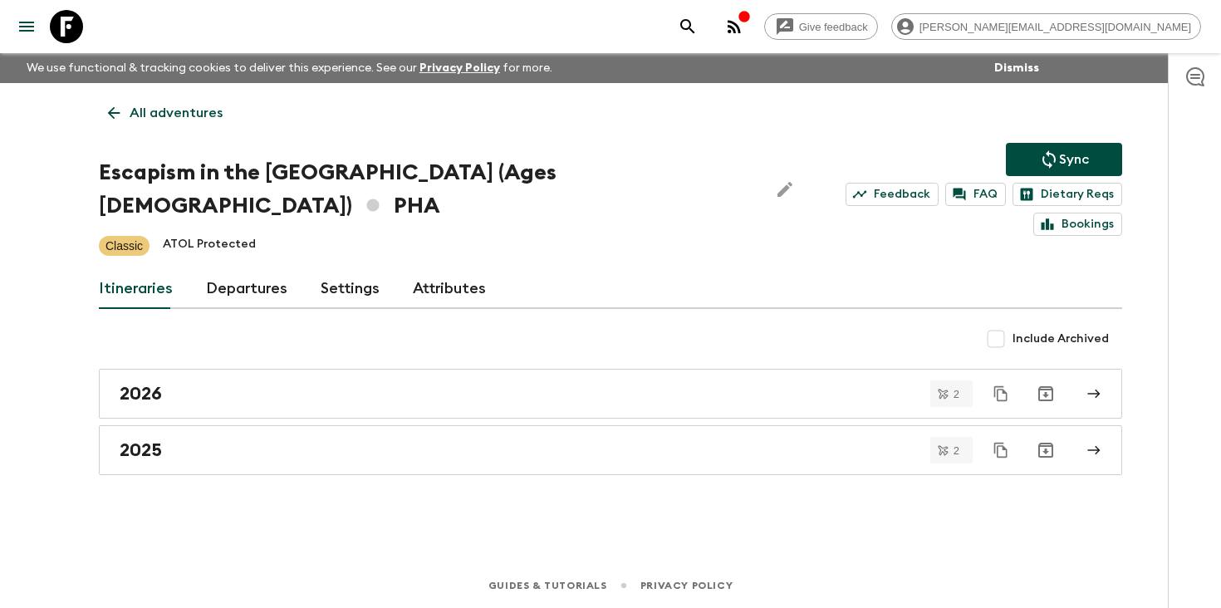
click at [238, 269] on link "Departures" at bounding box center [246, 289] width 81 height 40
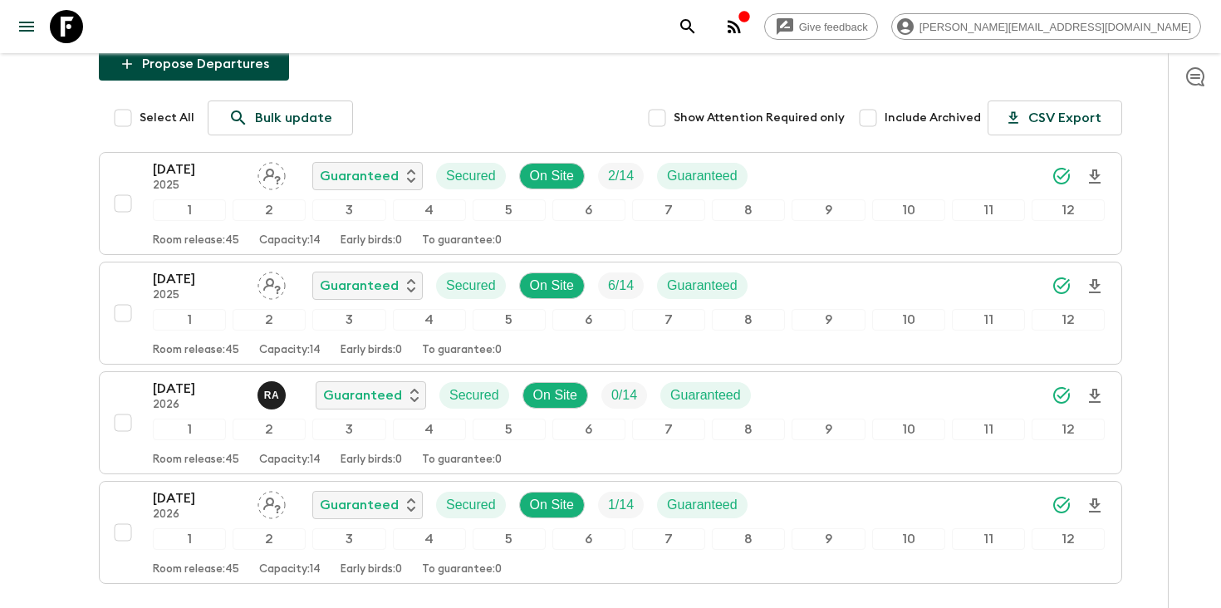
scroll to position [320, 0]
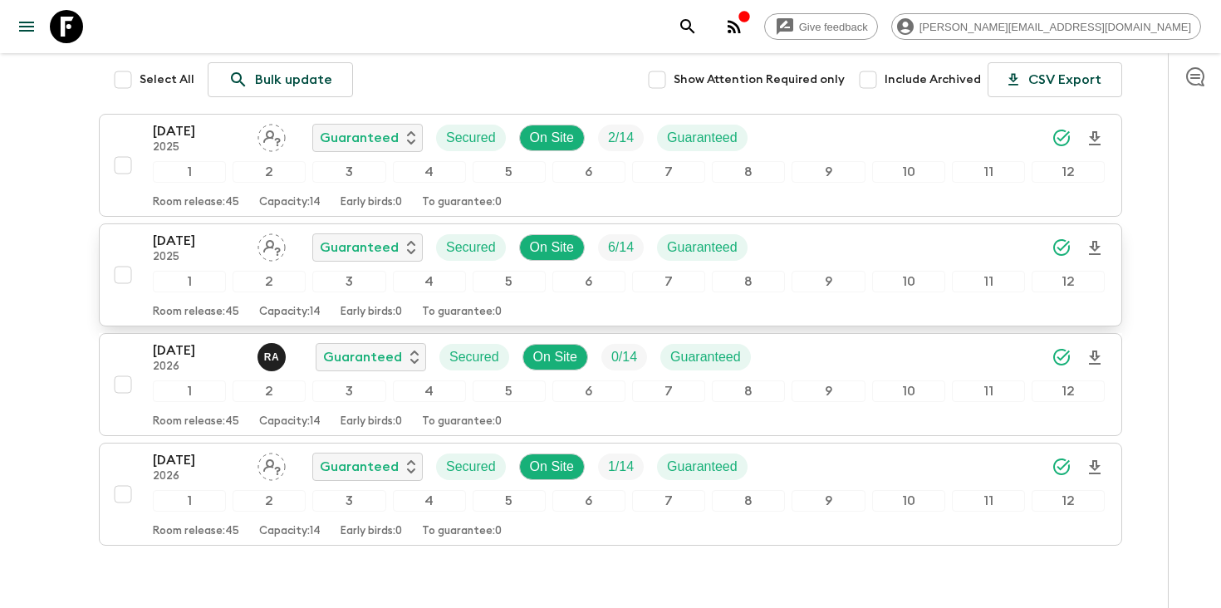
click at [200, 251] on p "2025" at bounding box center [198, 257] width 91 height 13
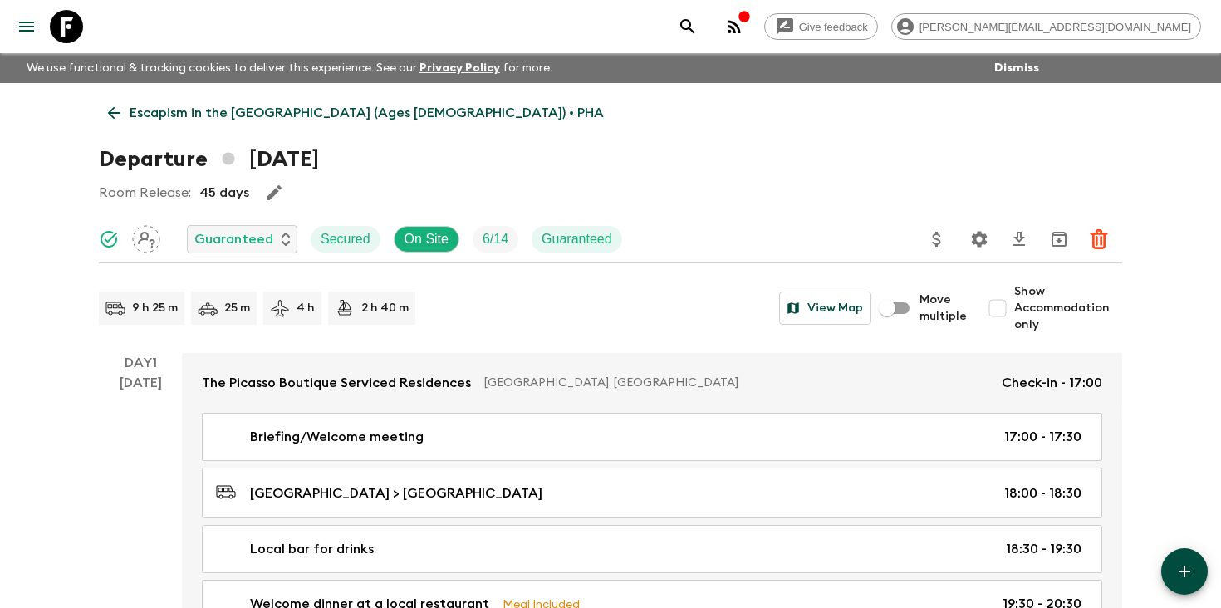
click at [698, 25] on icon "search adventures" at bounding box center [688, 27] width 20 height 20
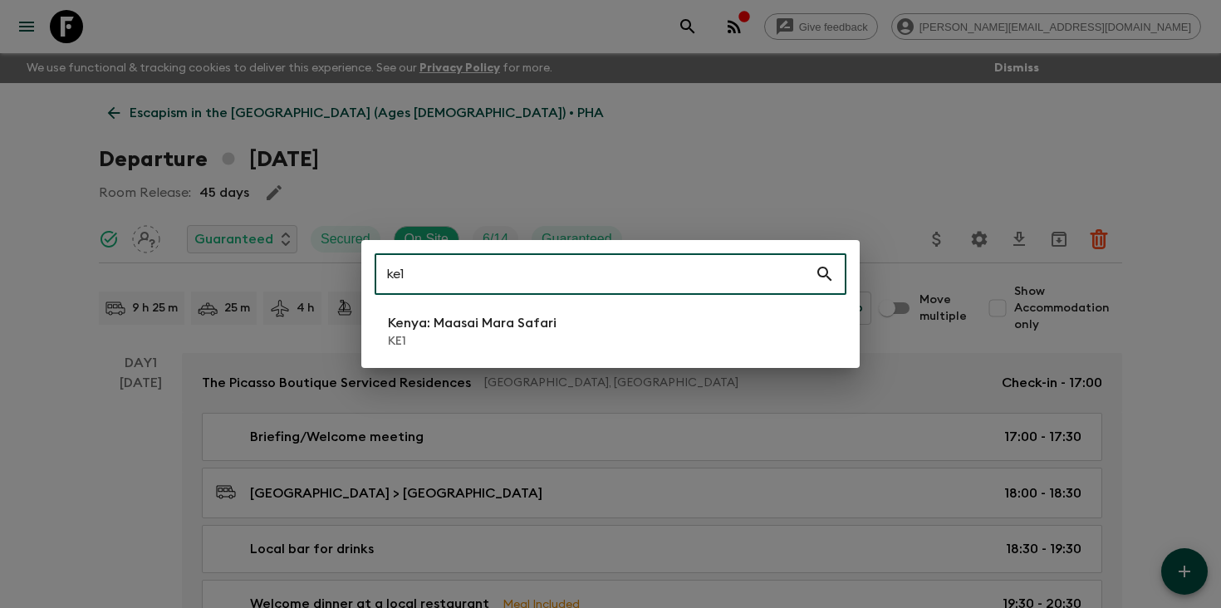
type input "ke1"
click at [541, 322] on p "Kenya: Maasai Mara Safari" at bounding box center [472, 323] width 169 height 20
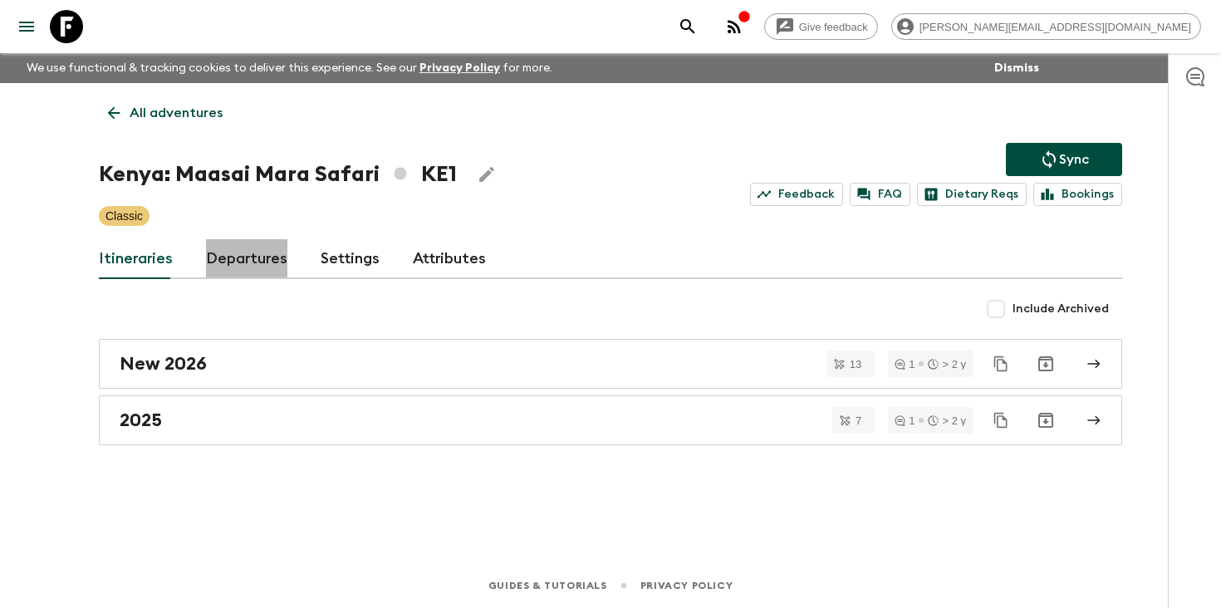
click at [250, 266] on link "Departures" at bounding box center [246, 259] width 81 height 40
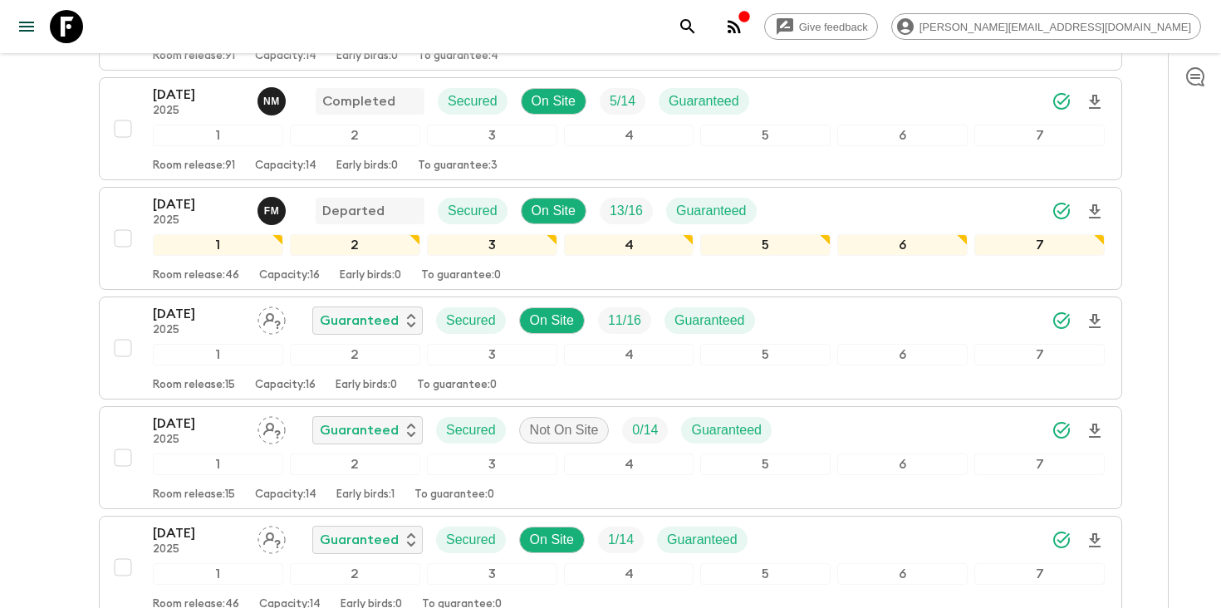
scroll to position [2489, 0]
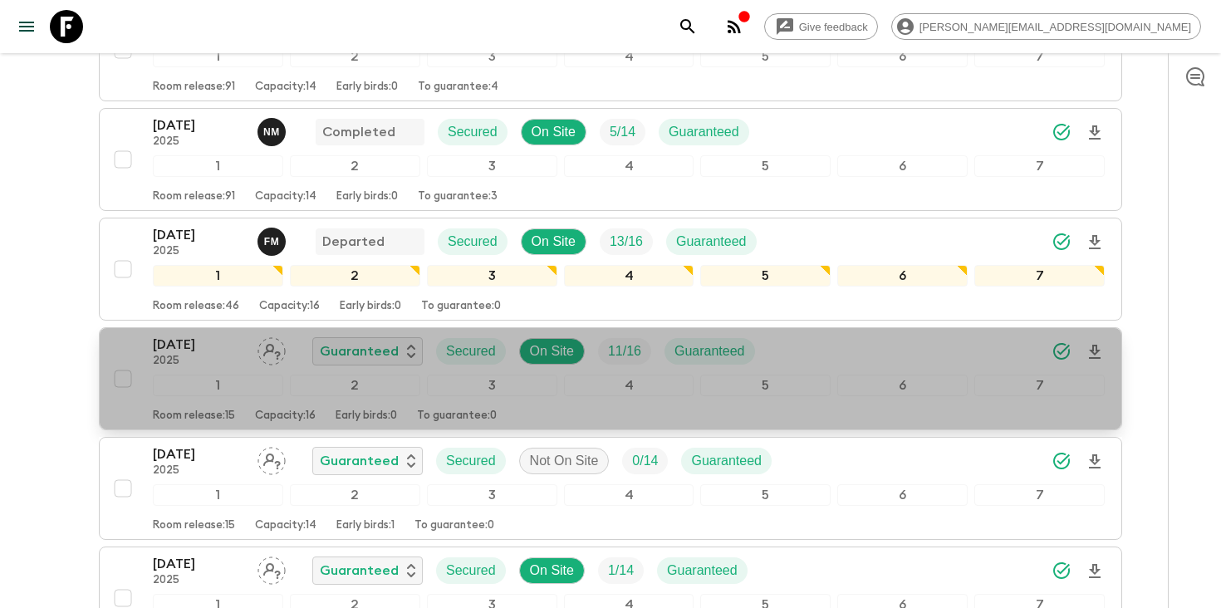
click at [189, 354] on p "23 Nov 2025" at bounding box center [198, 345] width 91 height 20
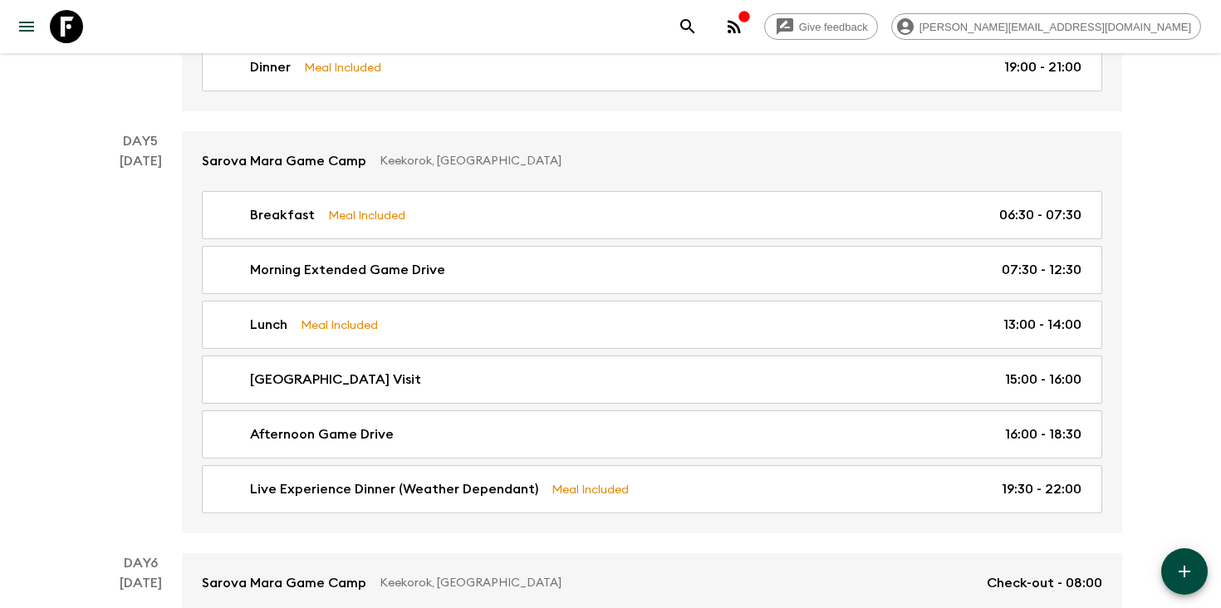
scroll to position [2863, 0]
